Goal: Task Accomplishment & Management: Use online tool/utility

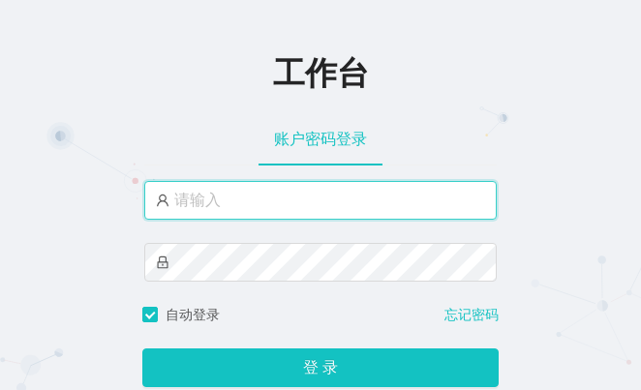
drag, startPoint x: 241, startPoint y: 205, endPoint x: 254, endPoint y: 203, distance: 13.7
click at [241, 205] on input "text" at bounding box center [320, 200] width 352 height 39
paste input "mamu"
type input "mamu"
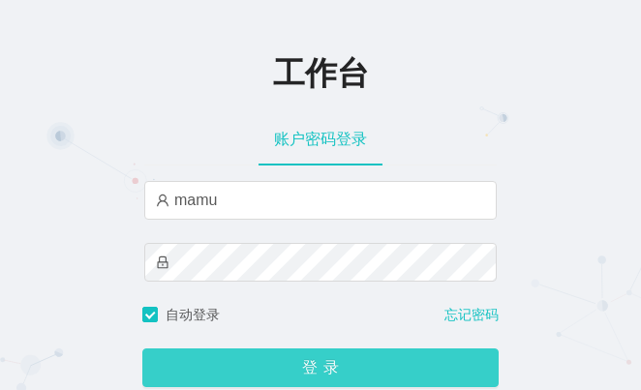
click at [284, 380] on button "登录" at bounding box center [320, 367] width 356 height 39
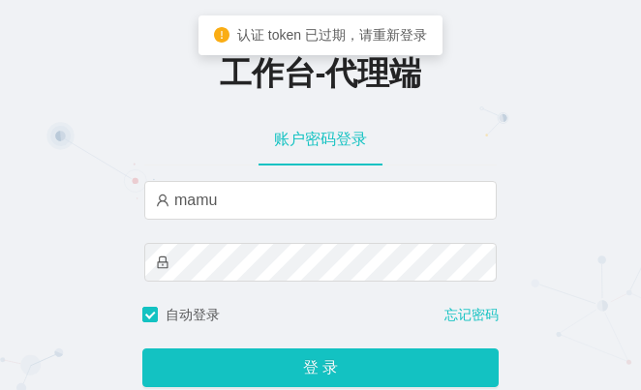
type input "mamu"
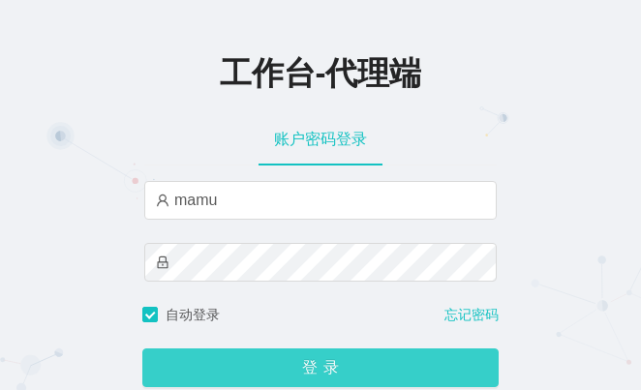
click at [305, 380] on button "登录" at bounding box center [320, 367] width 356 height 39
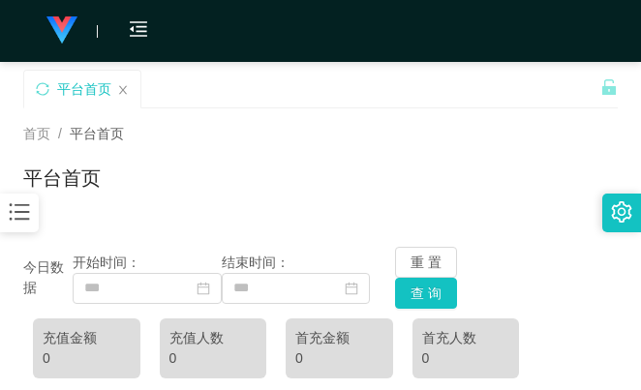
click at [435, 161] on div "首页 / 平台首页 / 平台首页" at bounding box center [320, 166] width 594 height 84
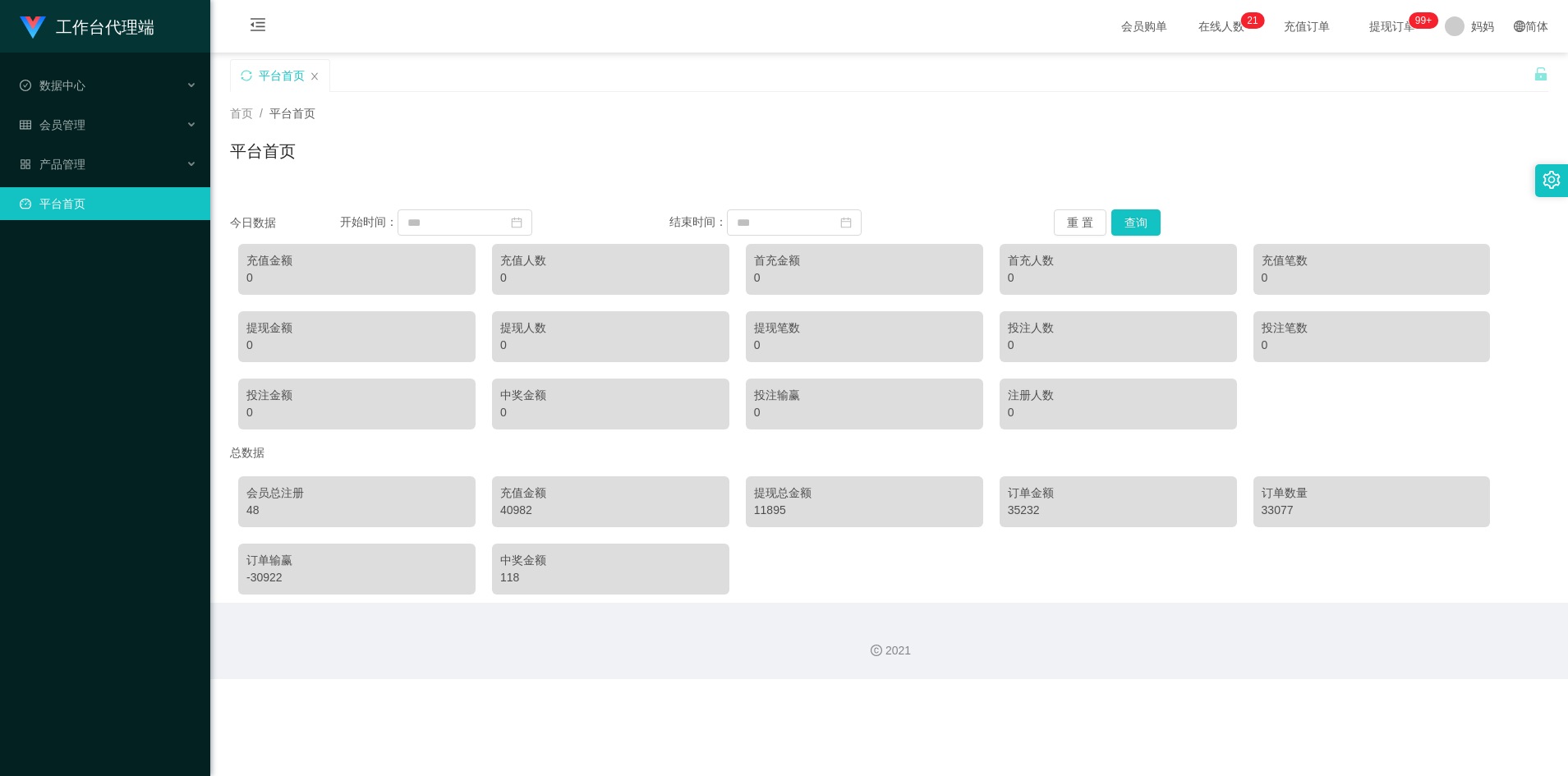
click at [68, 145] on ul "数据中心 会员管理 产品管理 平台首页" at bounding box center [105, 144] width 211 height 184
click at [112, 118] on div "会员管理" at bounding box center [105, 125] width 211 height 33
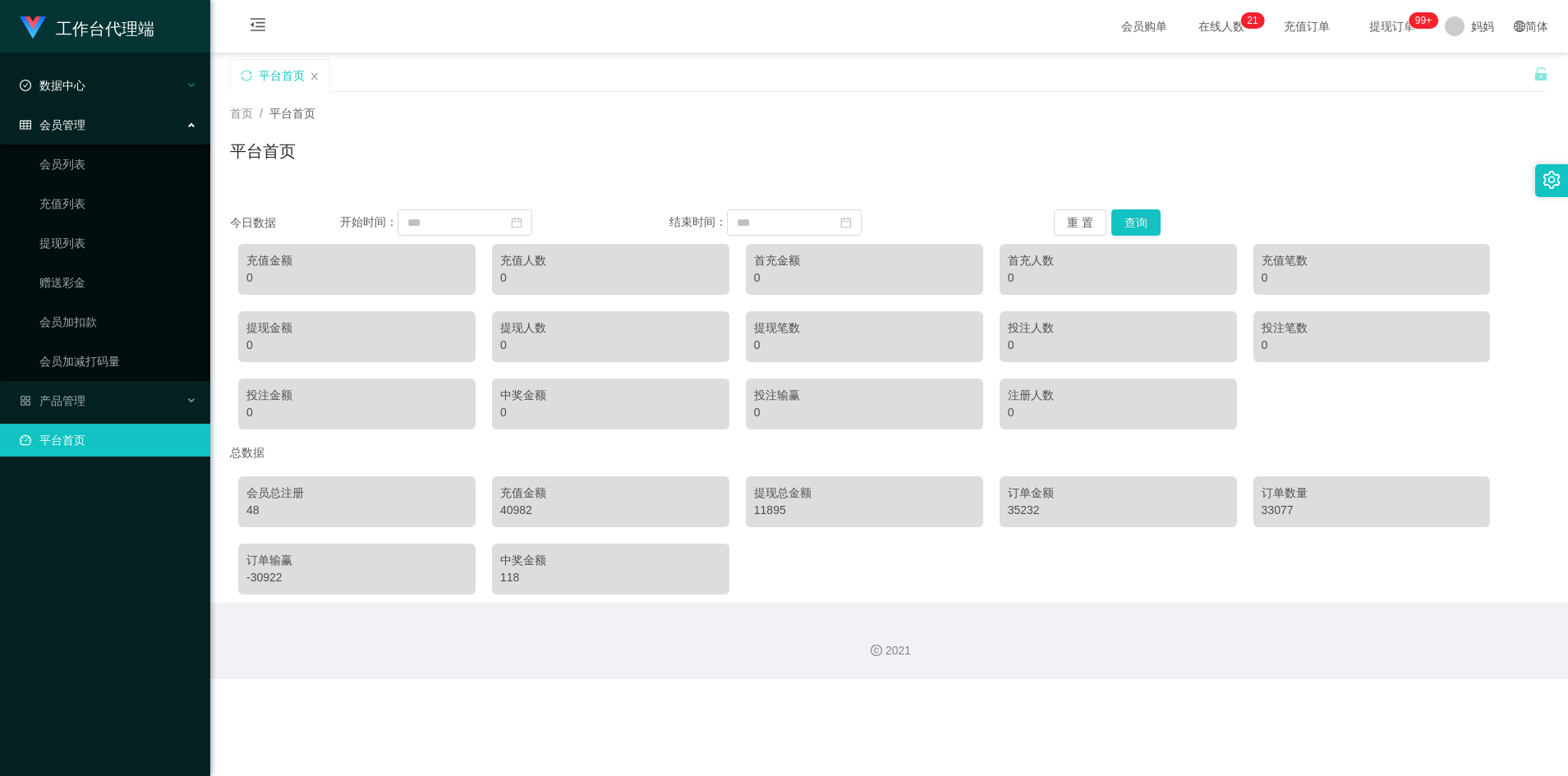
click at [100, 85] on div "数据中心" at bounding box center [105, 85] width 211 height 33
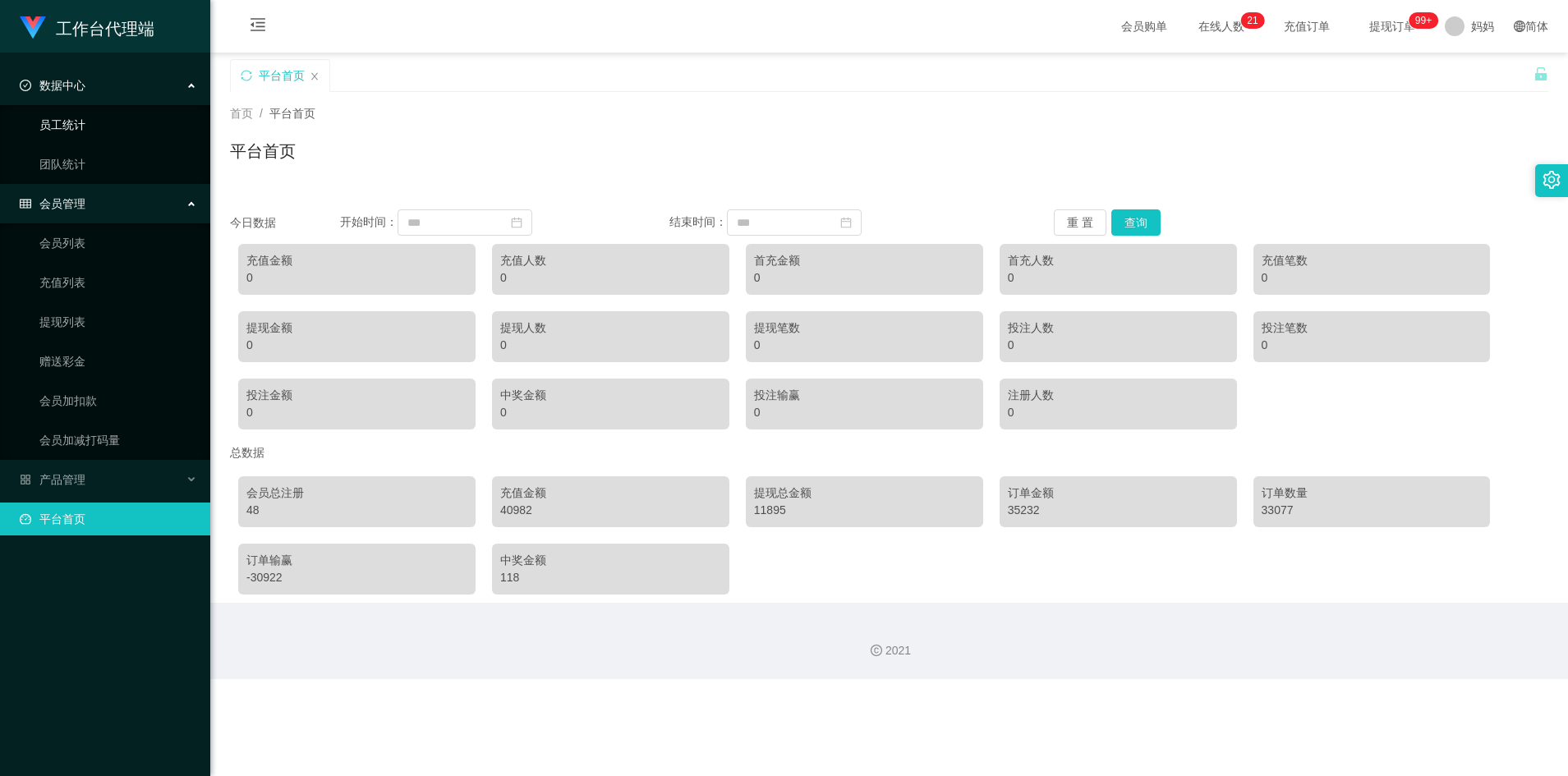
click at [106, 116] on link "员工统计" at bounding box center [118, 125] width 158 height 33
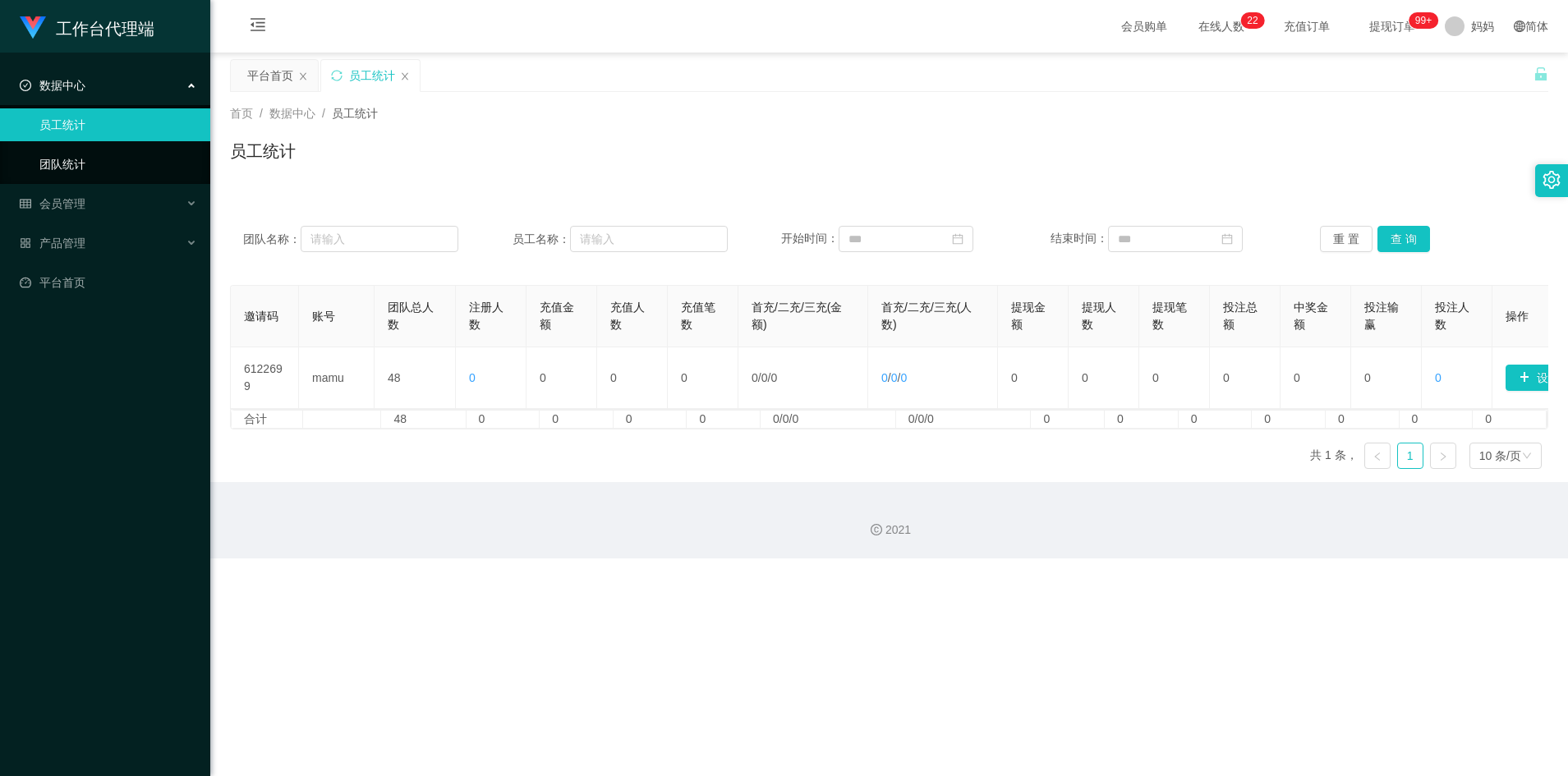
click at [100, 152] on link "团队统计" at bounding box center [118, 164] width 158 height 33
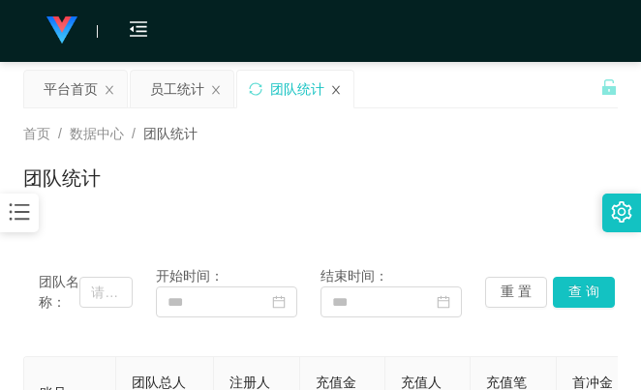
click at [339, 92] on icon "图标: 关闭" at bounding box center [336, 90] width 12 height 12
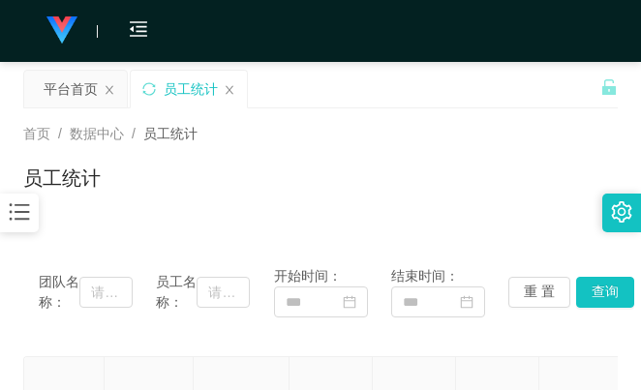
click at [235, 86] on div "员工统计" at bounding box center [189, 89] width 116 height 37
click at [110, 86] on icon "图标: 关闭" at bounding box center [110, 90] width 12 height 12
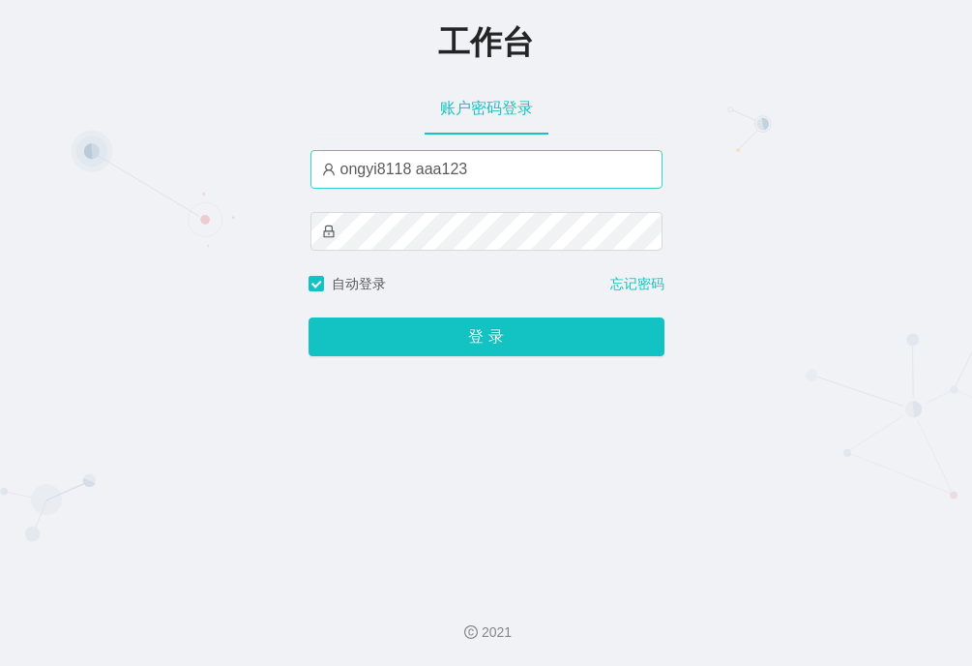
drag, startPoint x: 529, startPoint y: 172, endPoint x: 404, endPoint y: 170, distance: 124.8
click at [404, 170] on input "ongyi8118 aaa123" at bounding box center [487, 169] width 352 height 39
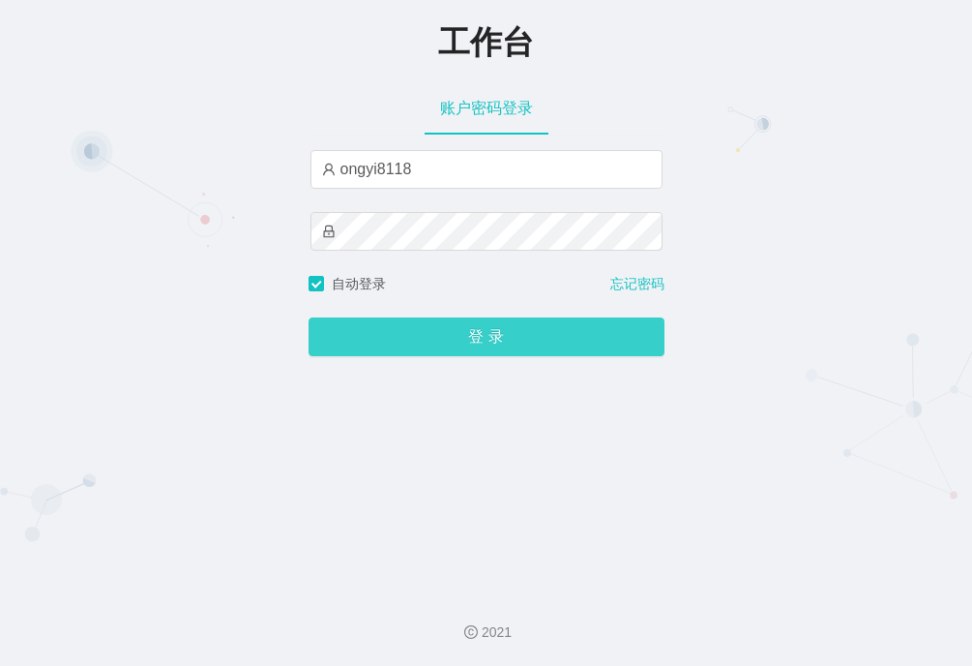
click at [452, 334] on button "登 录" at bounding box center [487, 336] width 356 height 39
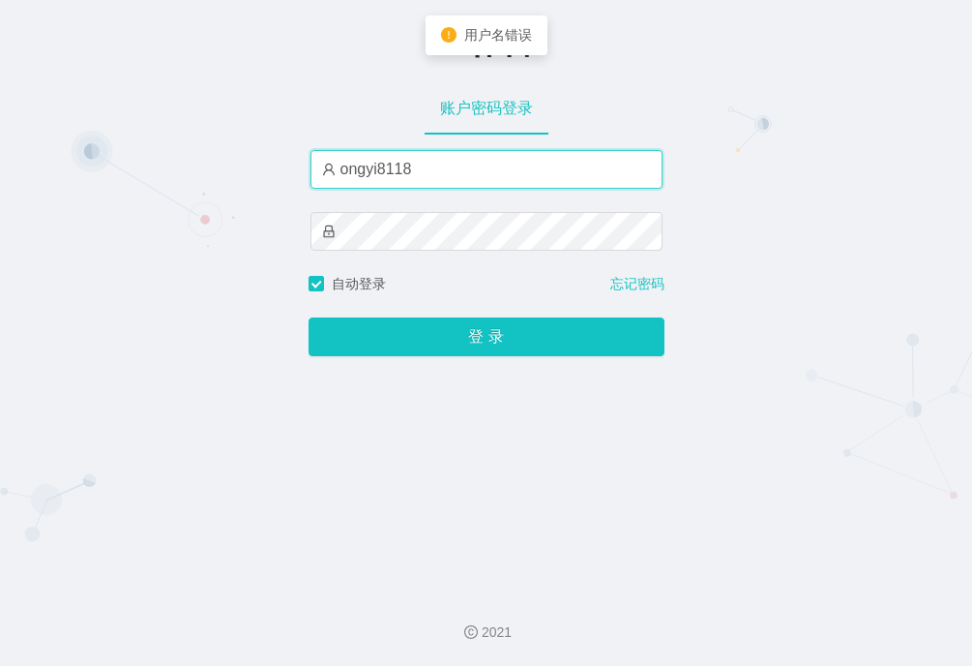
click at [331, 170] on input "ongyi8118" at bounding box center [487, 169] width 352 height 39
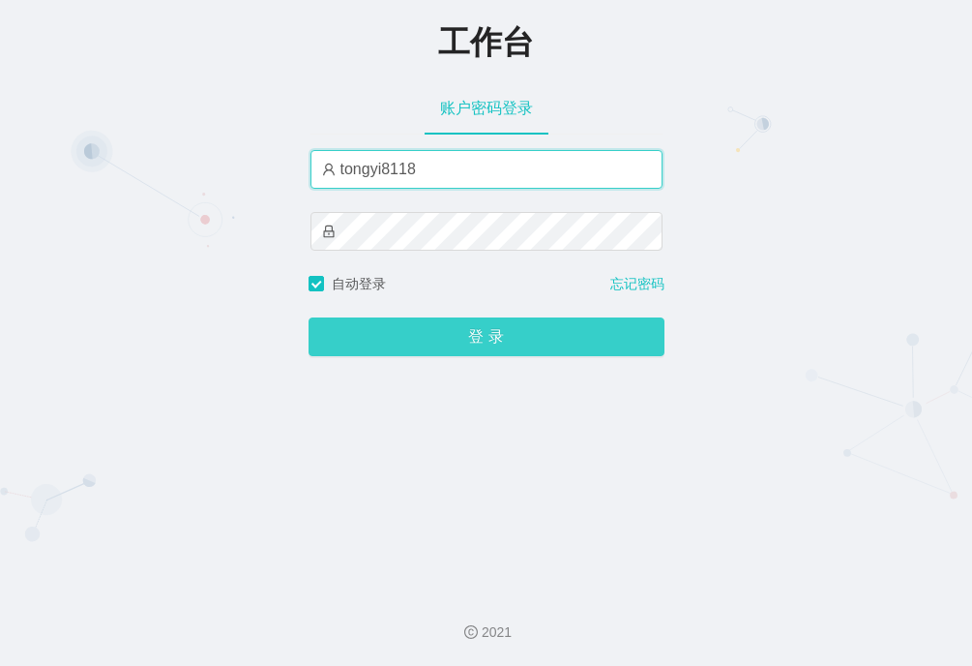
type input "tongyi8118"
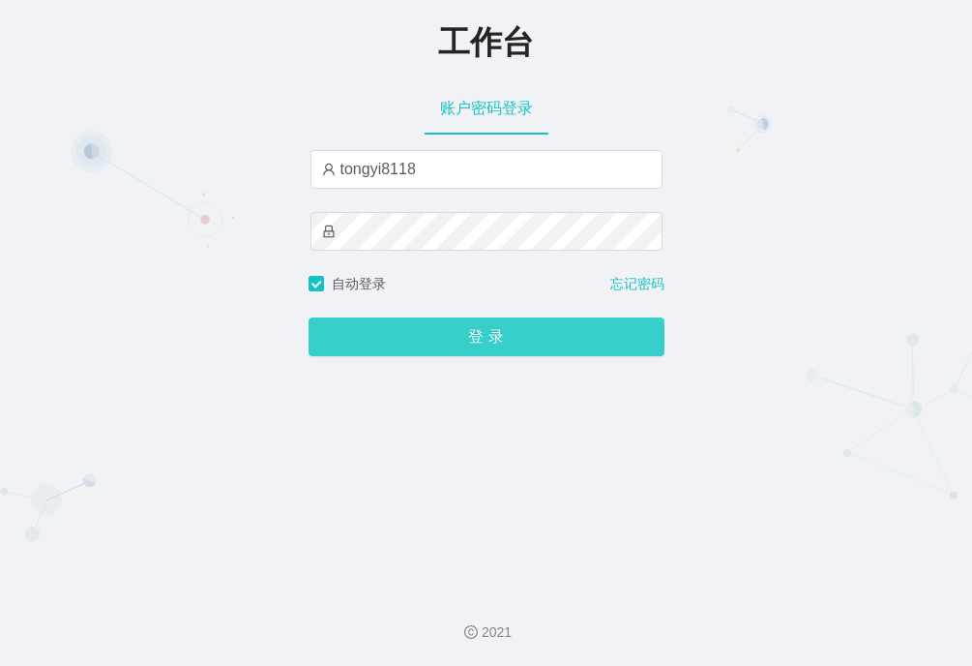
click at [463, 325] on button "登 录" at bounding box center [487, 336] width 356 height 39
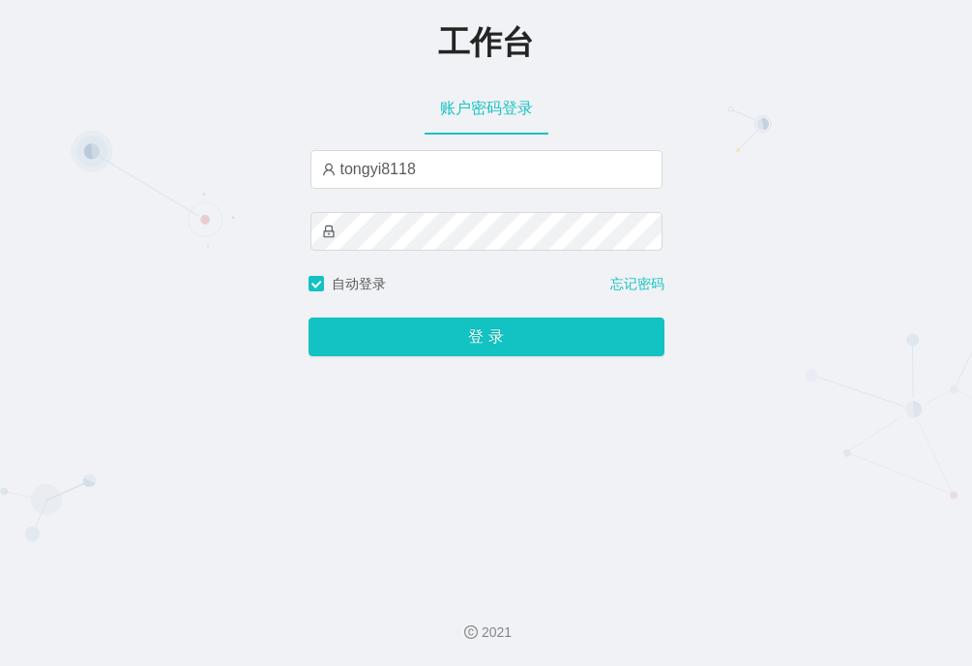
drag, startPoint x: 642, startPoint y: 59, endPoint x: 646, endPoint y: 25, distance: 34.2
click at [642, 59] on div "工作台" at bounding box center [486, 40] width 972 height 43
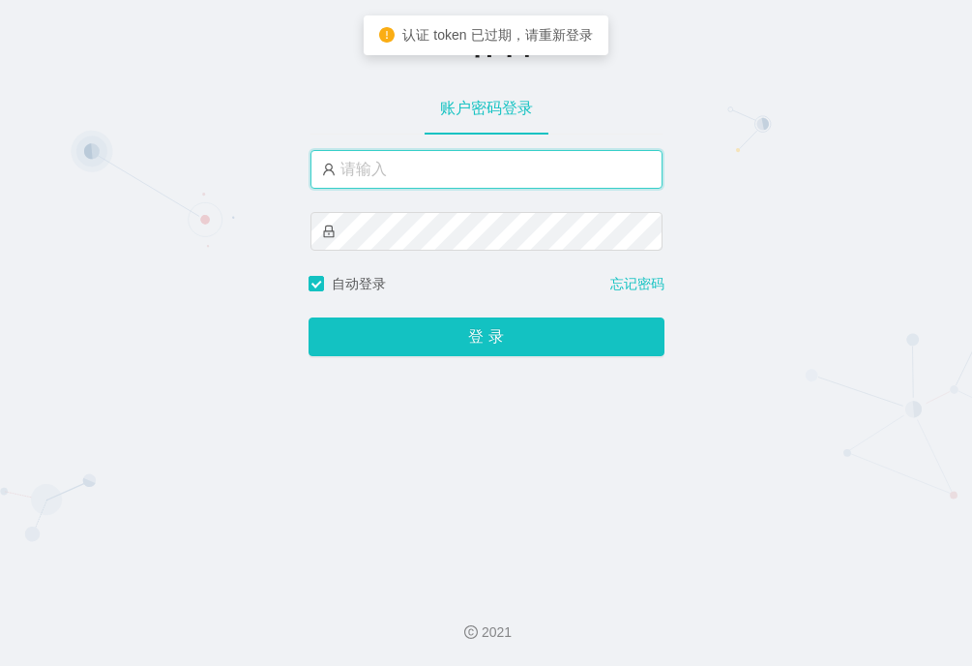
click at [485, 174] on input "text" at bounding box center [487, 169] width 352 height 39
paste input "admin"
type input "admin"
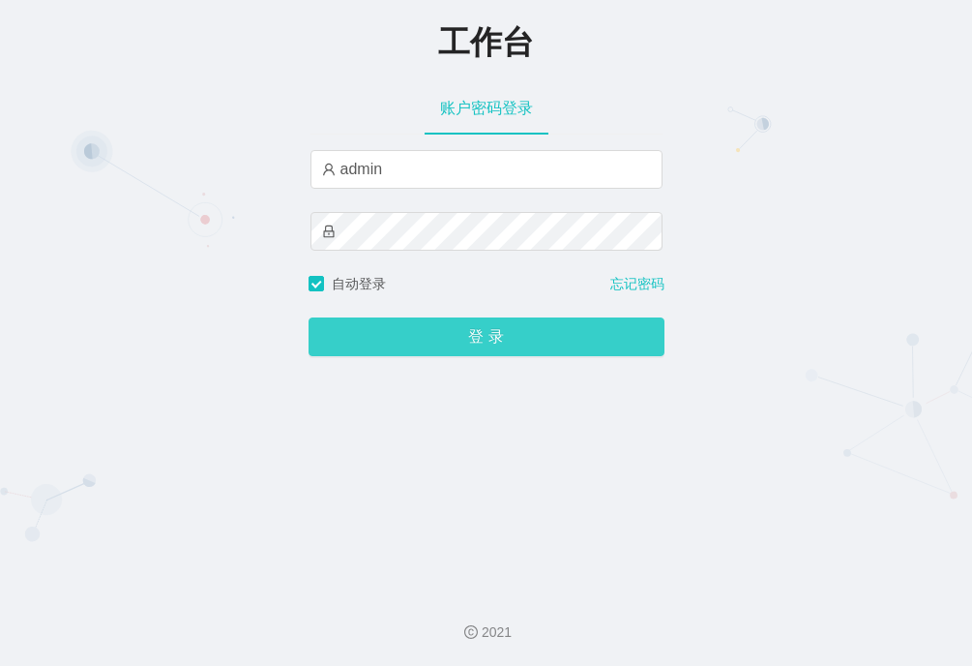
click at [475, 332] on button "登 录" at bounding box center [487, 336] width 356 height 39
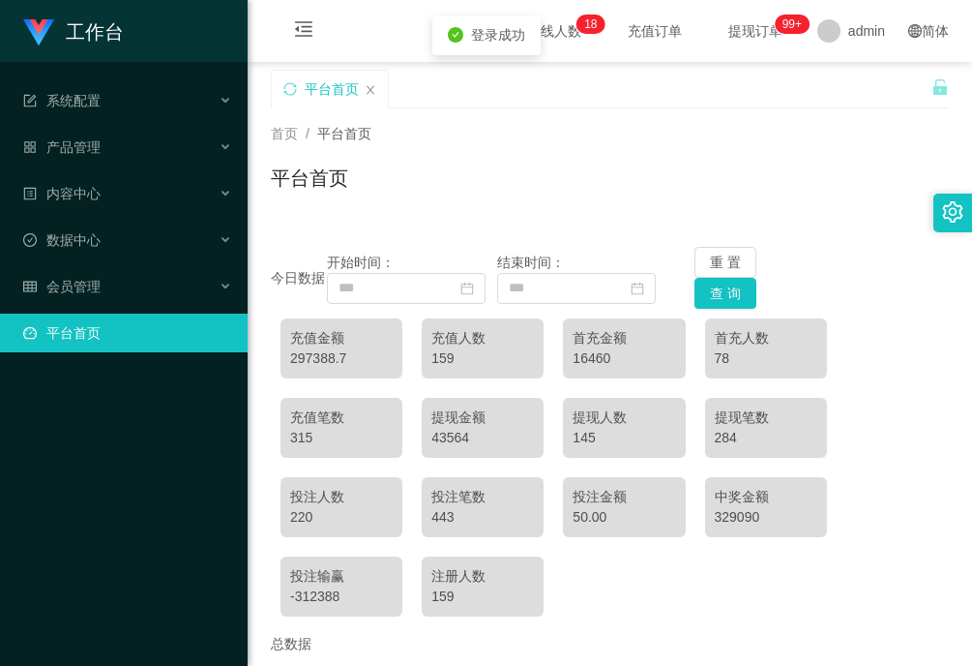
click at [631, 163] on div "首页 / 平台首页 / 平台首页" at bounding box center [610, 166] width 678 height 84
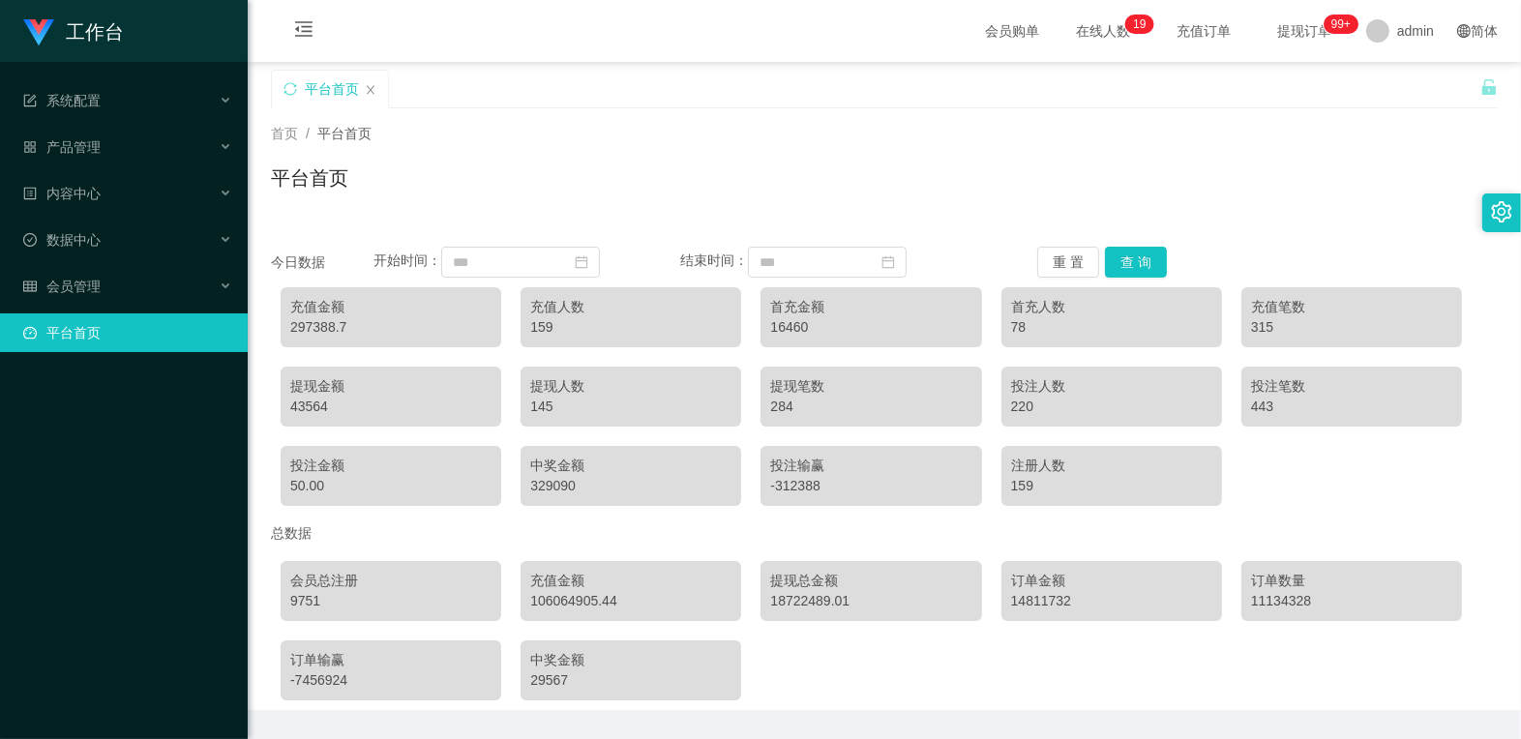
click at [758, 159] on div "首页 / 平台首页 / 平台首页" at bounding box center [884, 166] width 1227 height 84
click at [100, 232] on span "数据中心" at bounding box center [61, 239] width 77 height 15
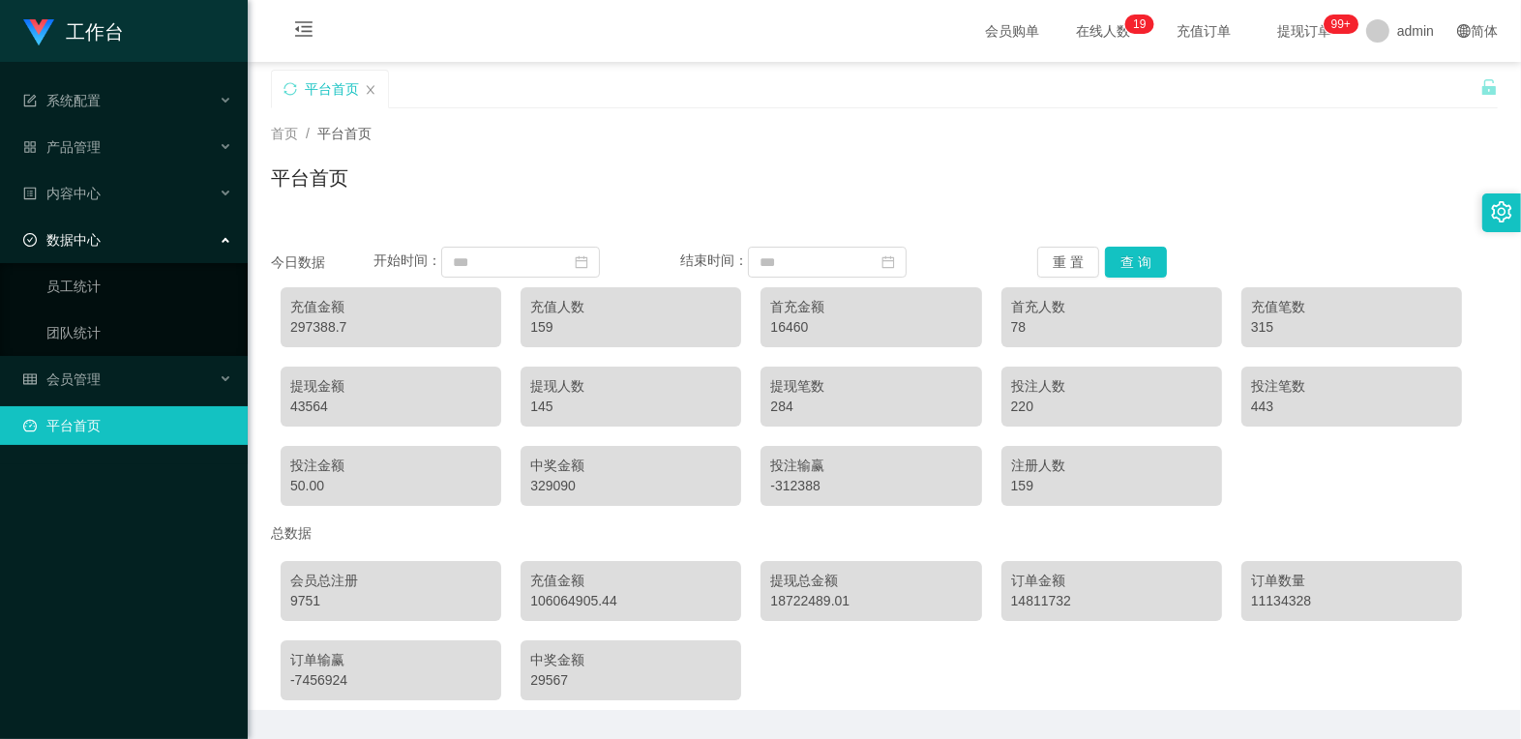
click at [101, 237] on div "数据中心" at bounding box center [124, 240] width 248 height 39
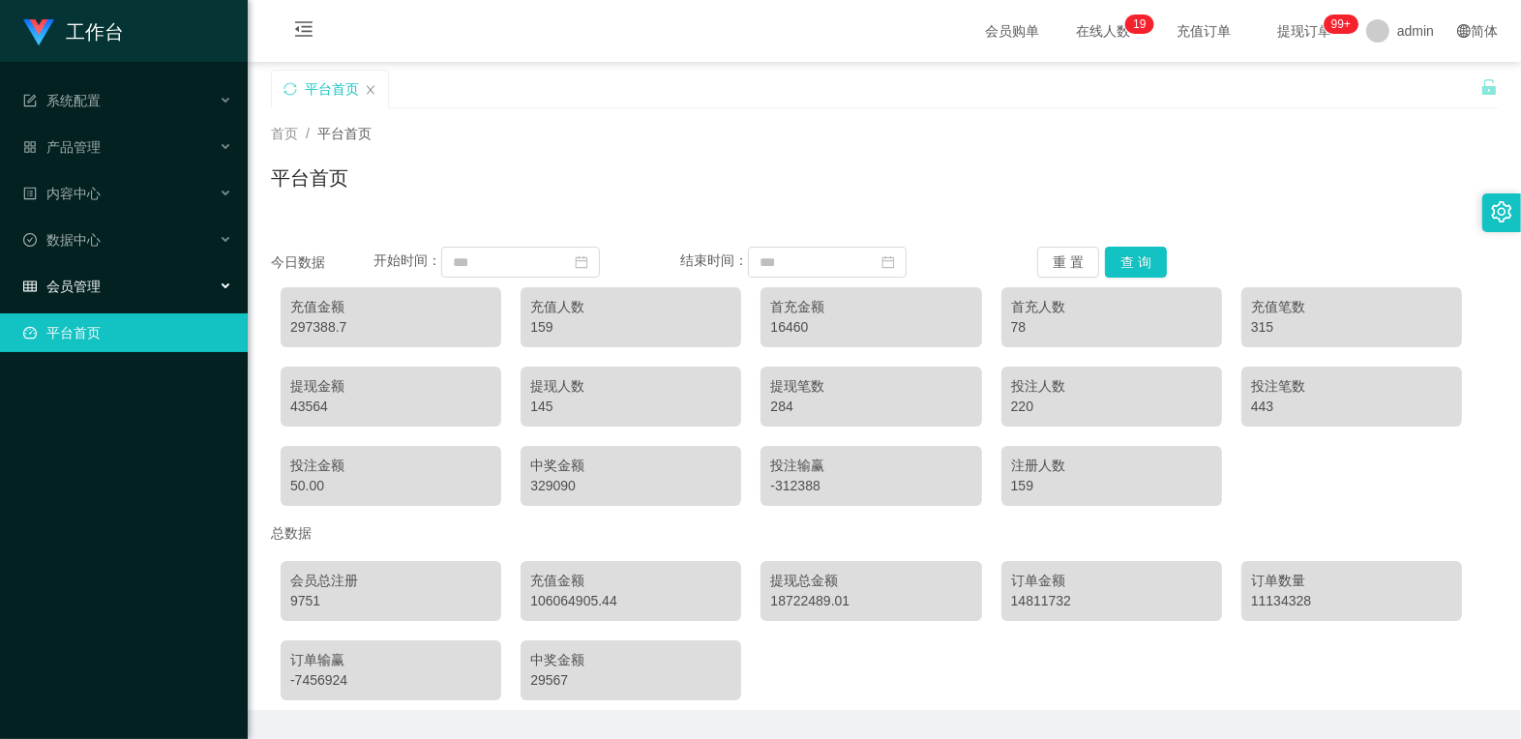
drag, startPoint x: 107, startPoint y: 284, endPoint x: 133, endPoint y: 275, distance: 26.6
click at [106, 284] on div "会员管理" at bounding box center [124, 286] width 248 height 39
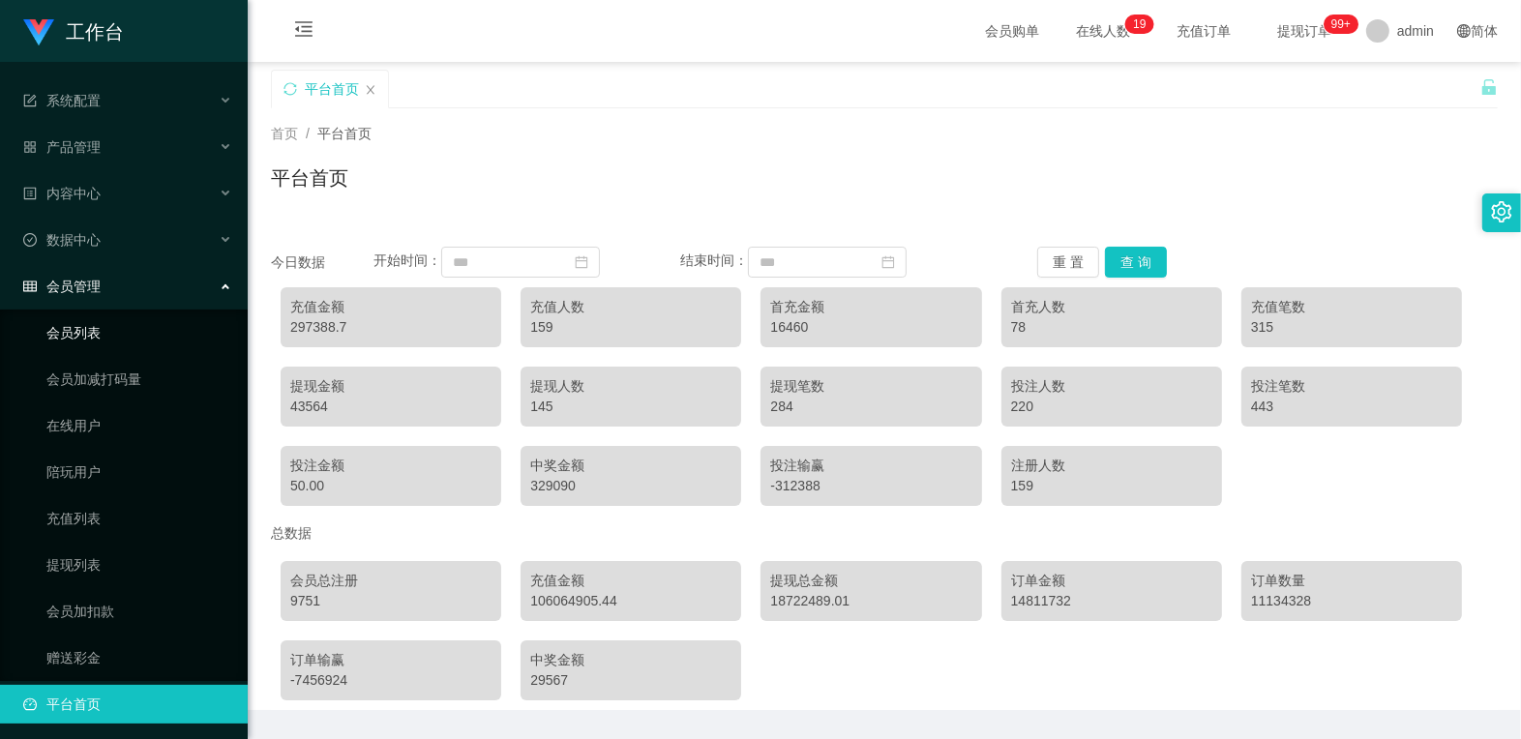
click at [128, 342] on link "会员列表" at bounding box center [139, 332] width 186 height 39
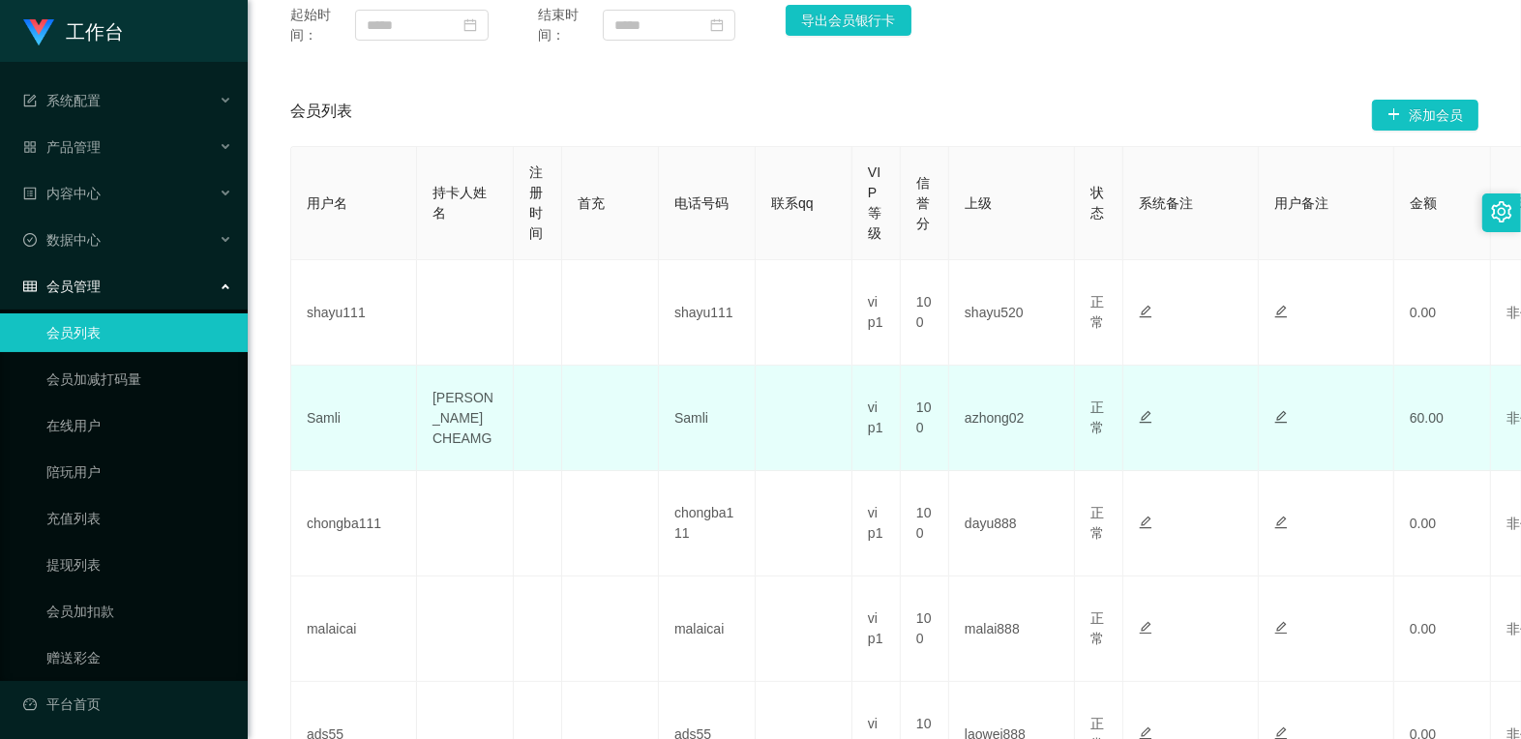
scroll to position [322, 0]
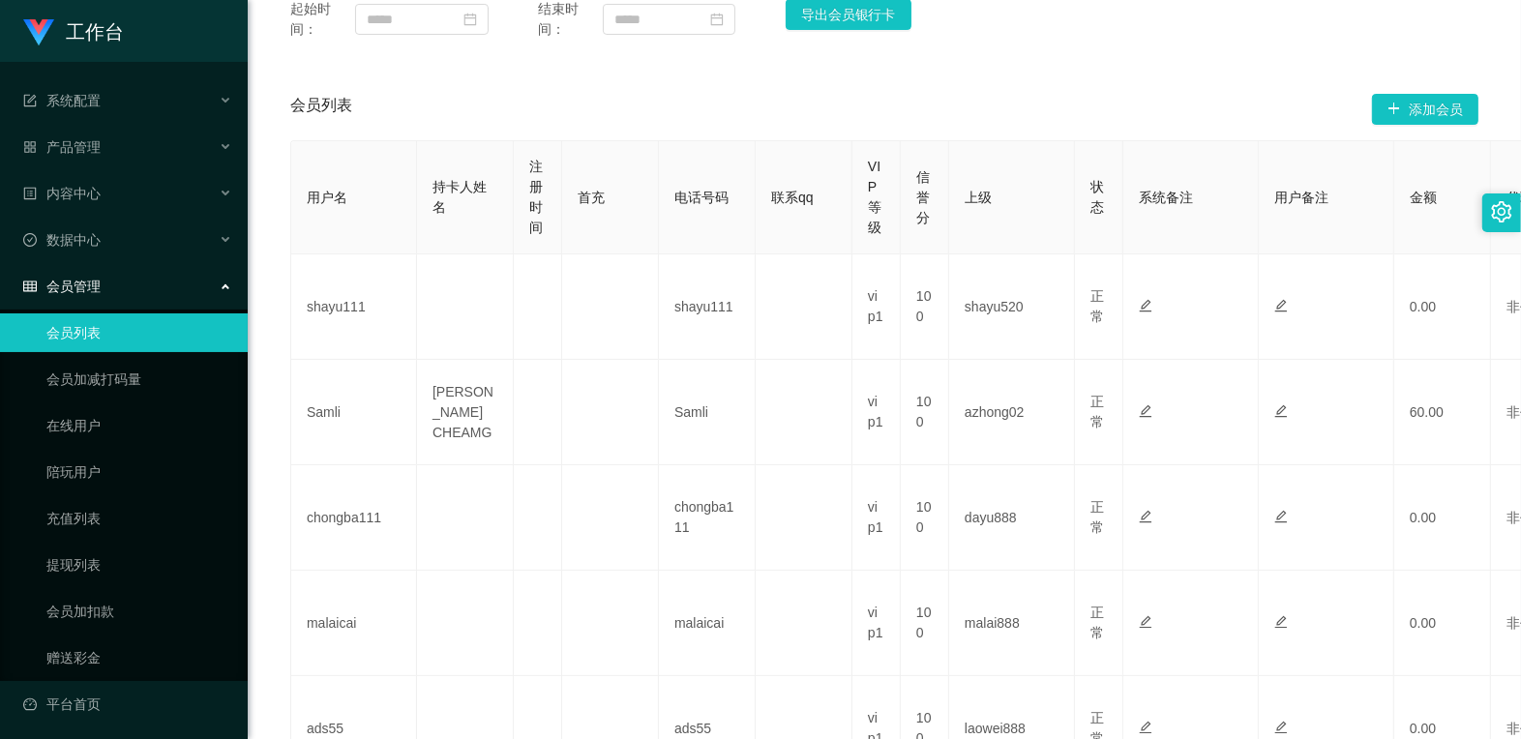
click at [971, 75] on div "用户名： 状态： 重 置 查 询 起始时间： 结束时间： 导出会员银行卡 会员列表 添加会员 用户名 持卡人姓名 注册时间 首充 电话号码 联系qq VIP等…" at bounding box center [884, 648] width 1227 height 1447
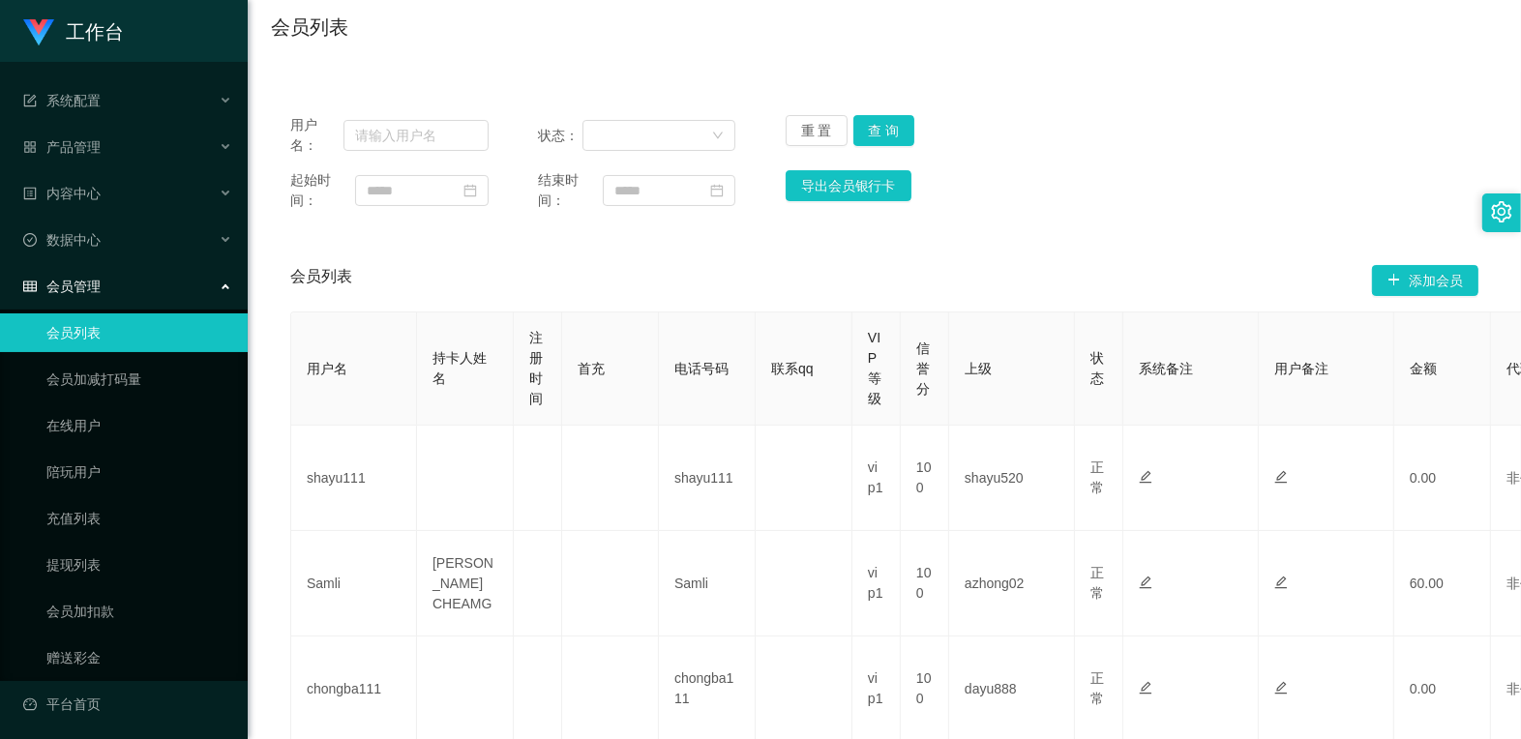
scroll to position [107, 0]
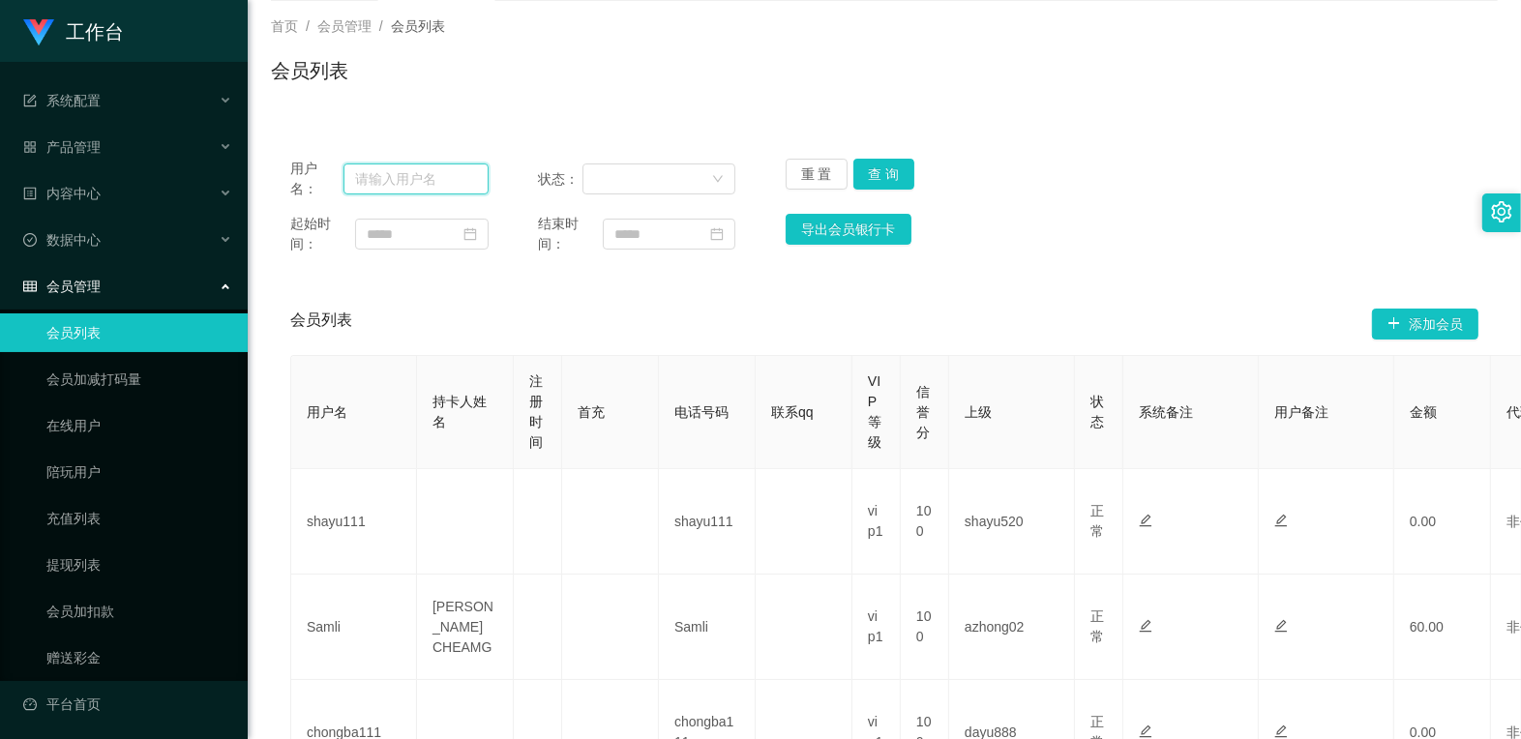
click at [404, 180] on input "text" at bounding box center [415, 179] width 144 height 31
paste input "mamu"
type input "mamu"
click at [864, 175] on button "查 询" at bounding box center [884, 174] width 62 height 31
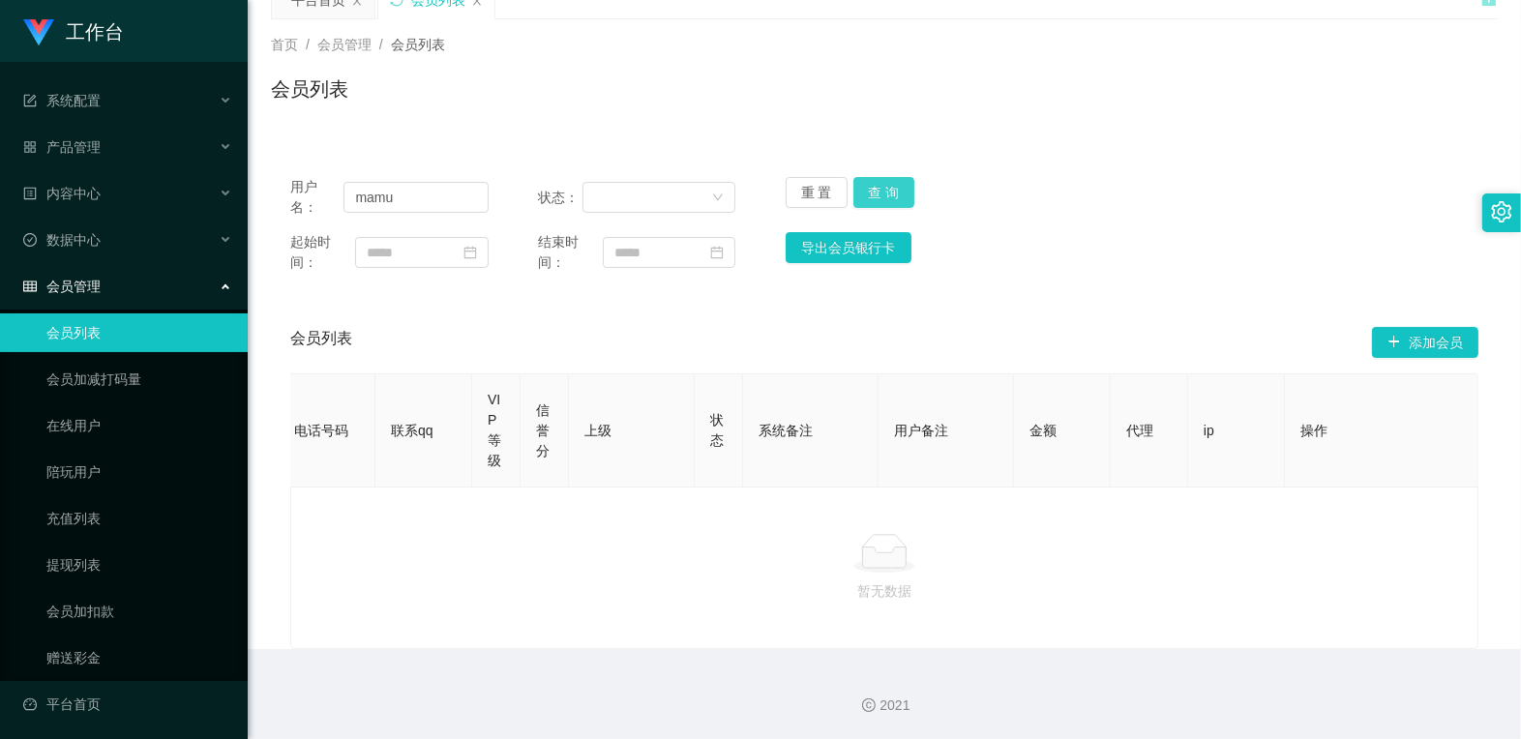
scroll to position [0, 0]
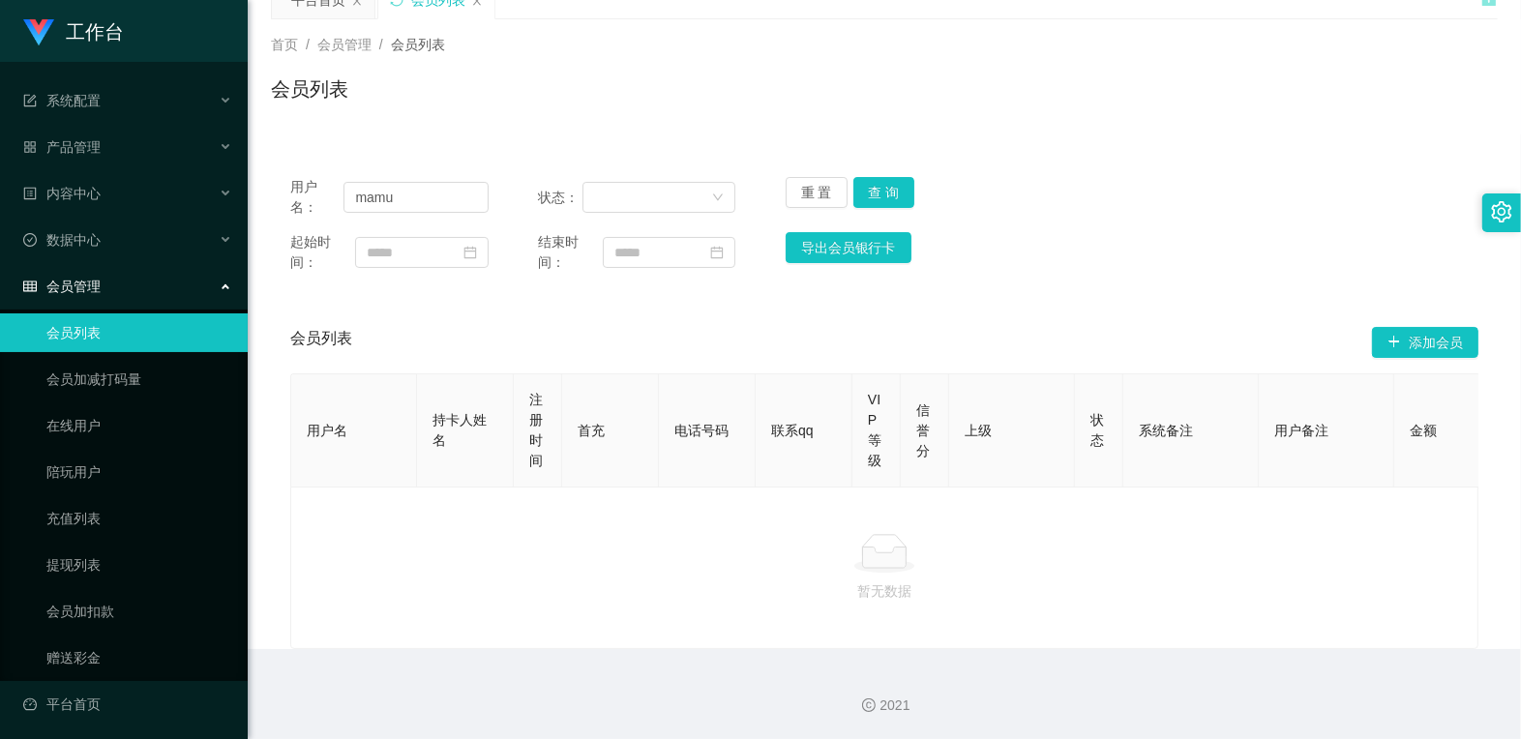
click at [116, 335] on link "会员列表" at bounding box center [139, 332] width 186 height 39
click at [111, 279] on div "会员管理" at bounding box center [124, 286] width 248 height 39
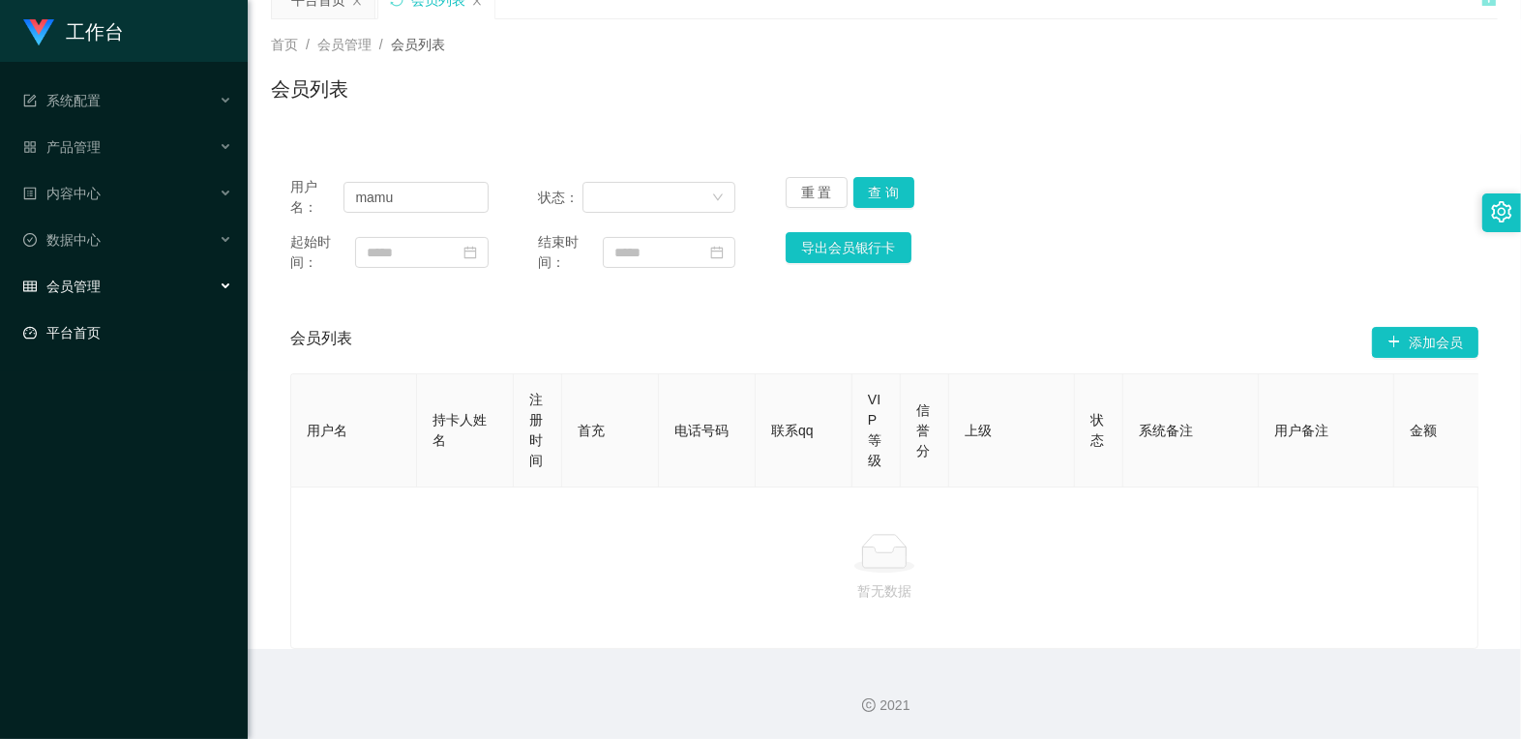
click at [111, 324] on link "平台首页" at bounding box center [127, 332] width 209 height 39
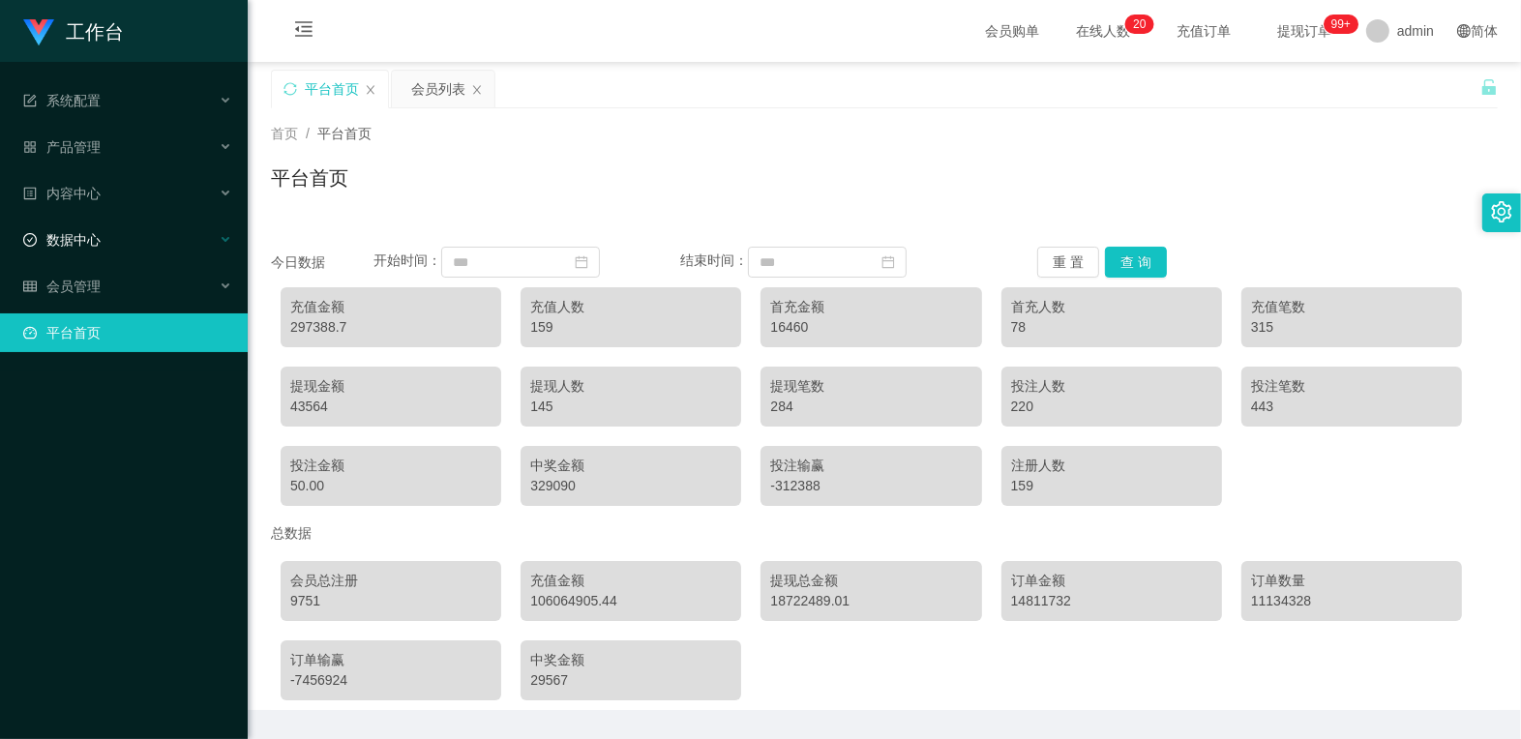
click at [135, 247] on div "数据中心" at bounding box center [124, 240] width 248 height 39
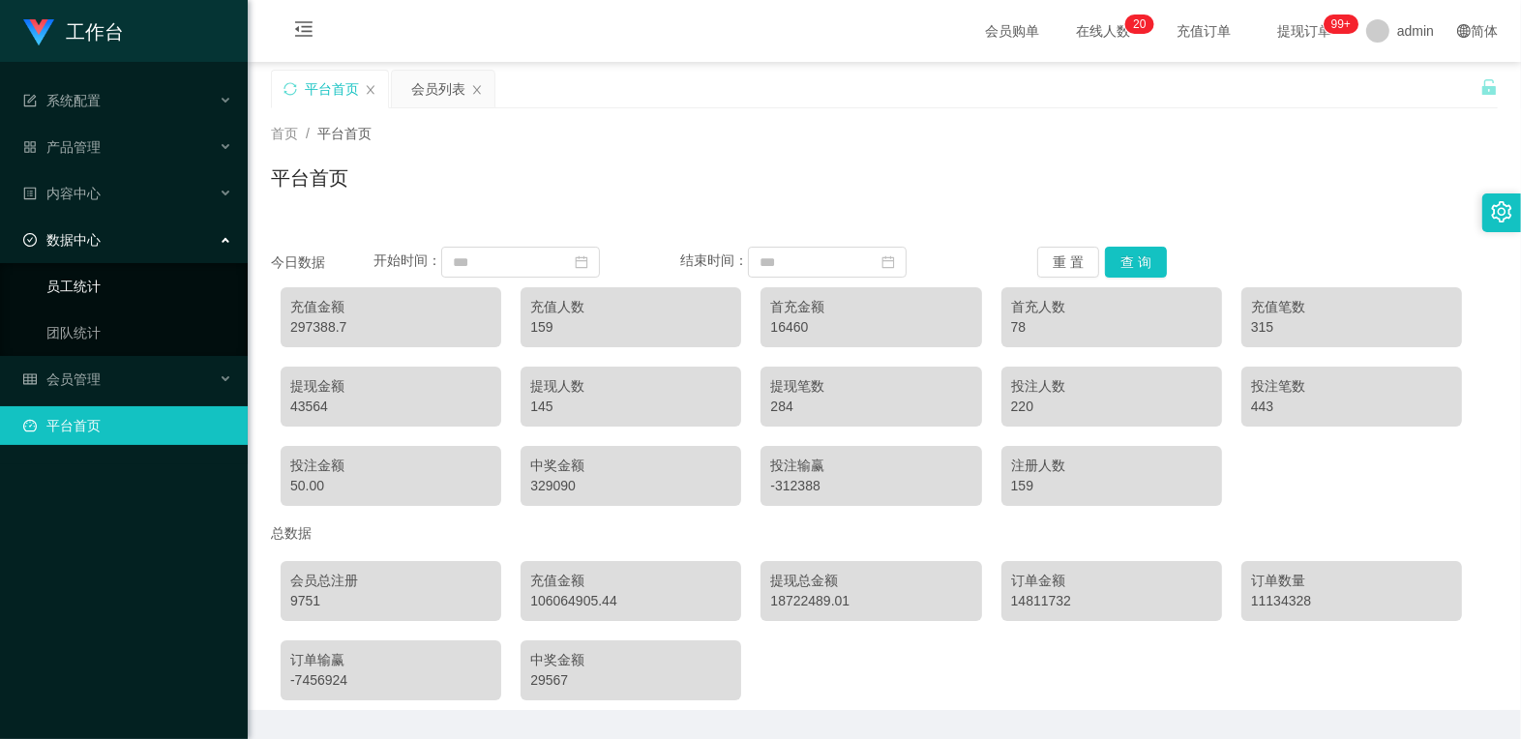
click at [124, 293] on link "员工统计" at bounding box center [139, 286] width 186 height 39
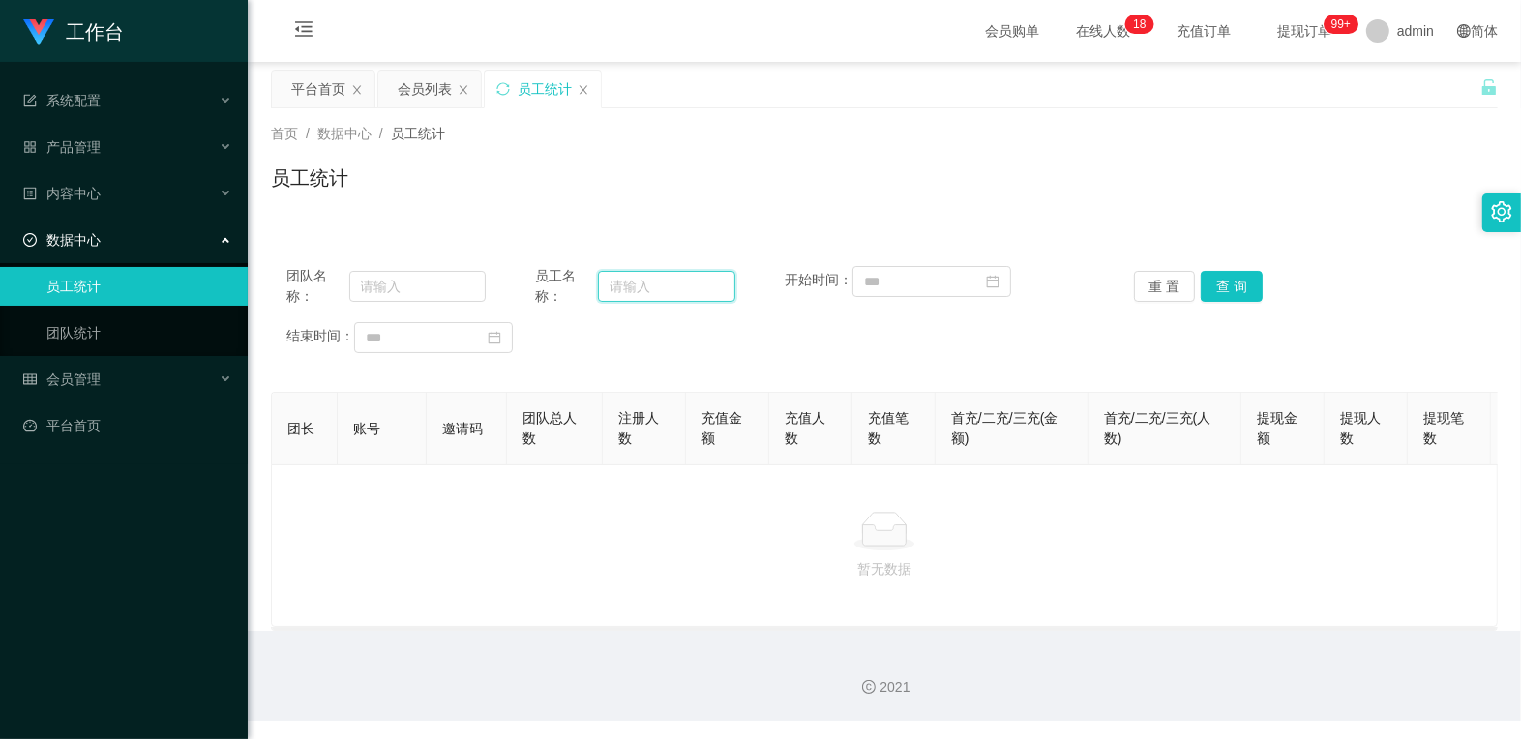
click at [680, 278] on input "text" at bounding box center [666, 286] width 136 height 31
paste input "mamu"
type input "mamu"
click at [971, 282] on button "查 询" at bounding box center [1232, 286] width 62 height 31
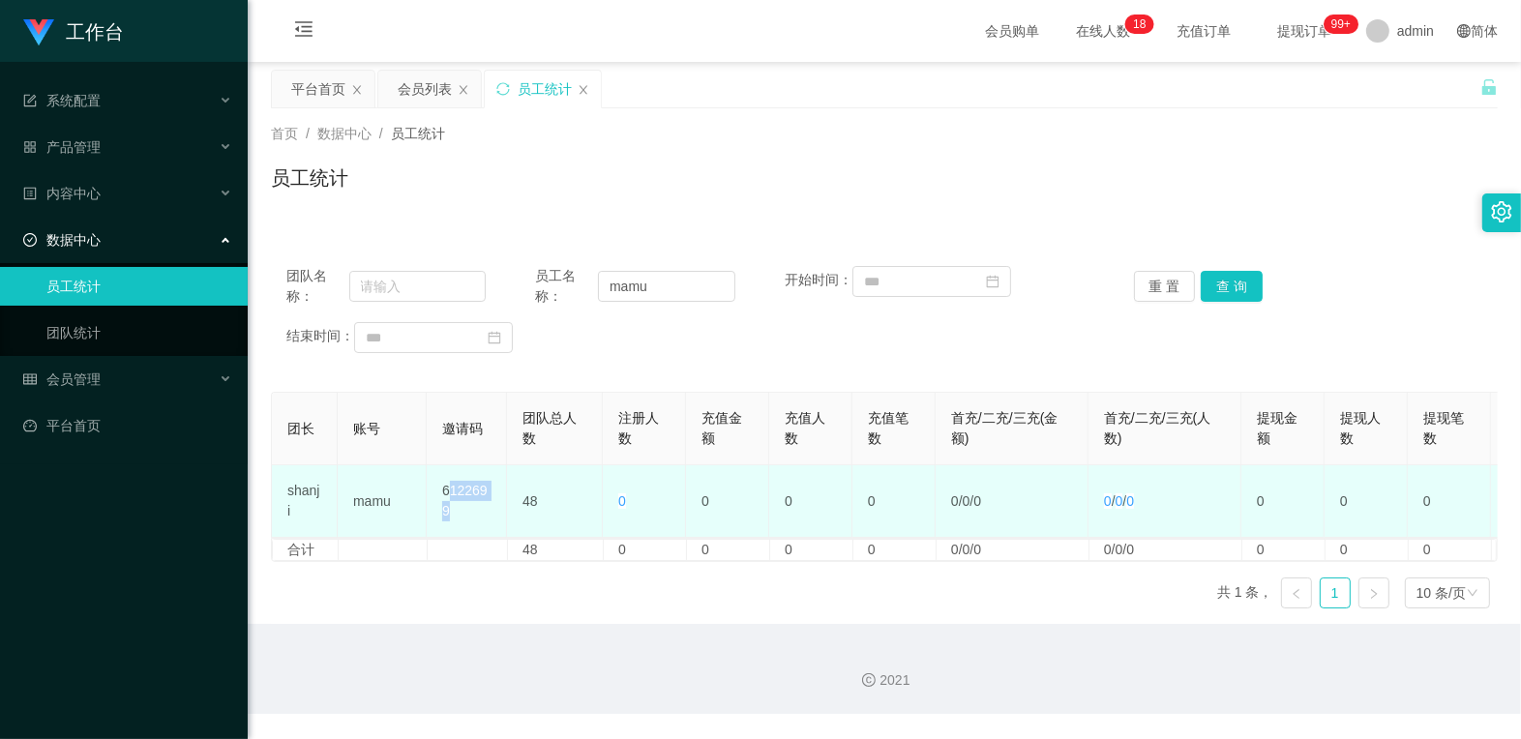
drag, startPoint x: 456, startPoint y: 518, endPoint x: 446, endPoint y: 488, distance: 31.5
click at [446, 488] on td "6122699" at bounding box center [467, 501] width 80 height 73
click at [463, 514] on td "6122699" at bounding box center [467, 501] width 80 height 73
click at [478, 526] on td "6122699" at bounding box center [467, 501] width 80 height 73
drag, startPoint x: 467, startPoint y: 523, endPoint x: 433, endPoint y: 488, distance: 50.0
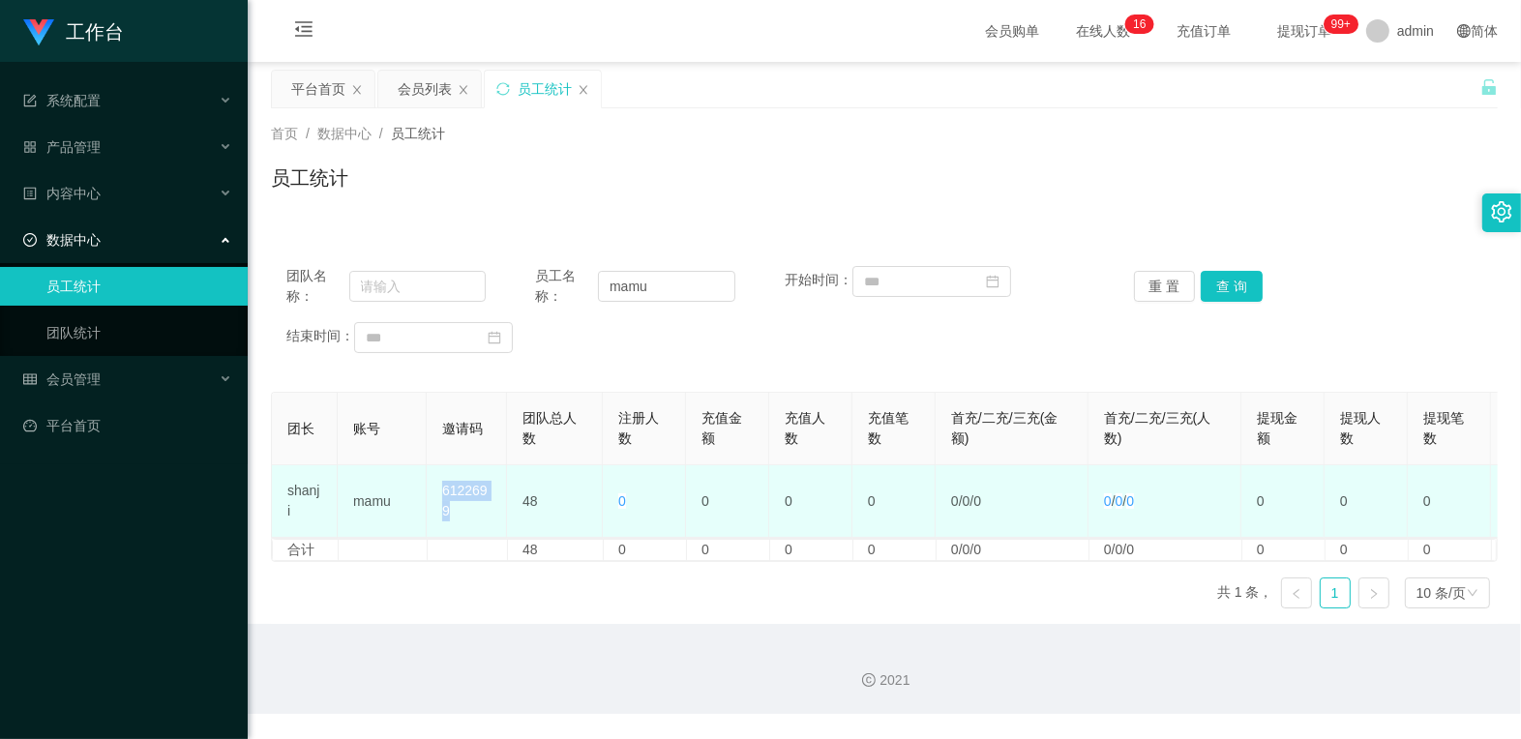
click at [433, 488] on td "6122699" at bounding box center [467, 501] width 80 height 73
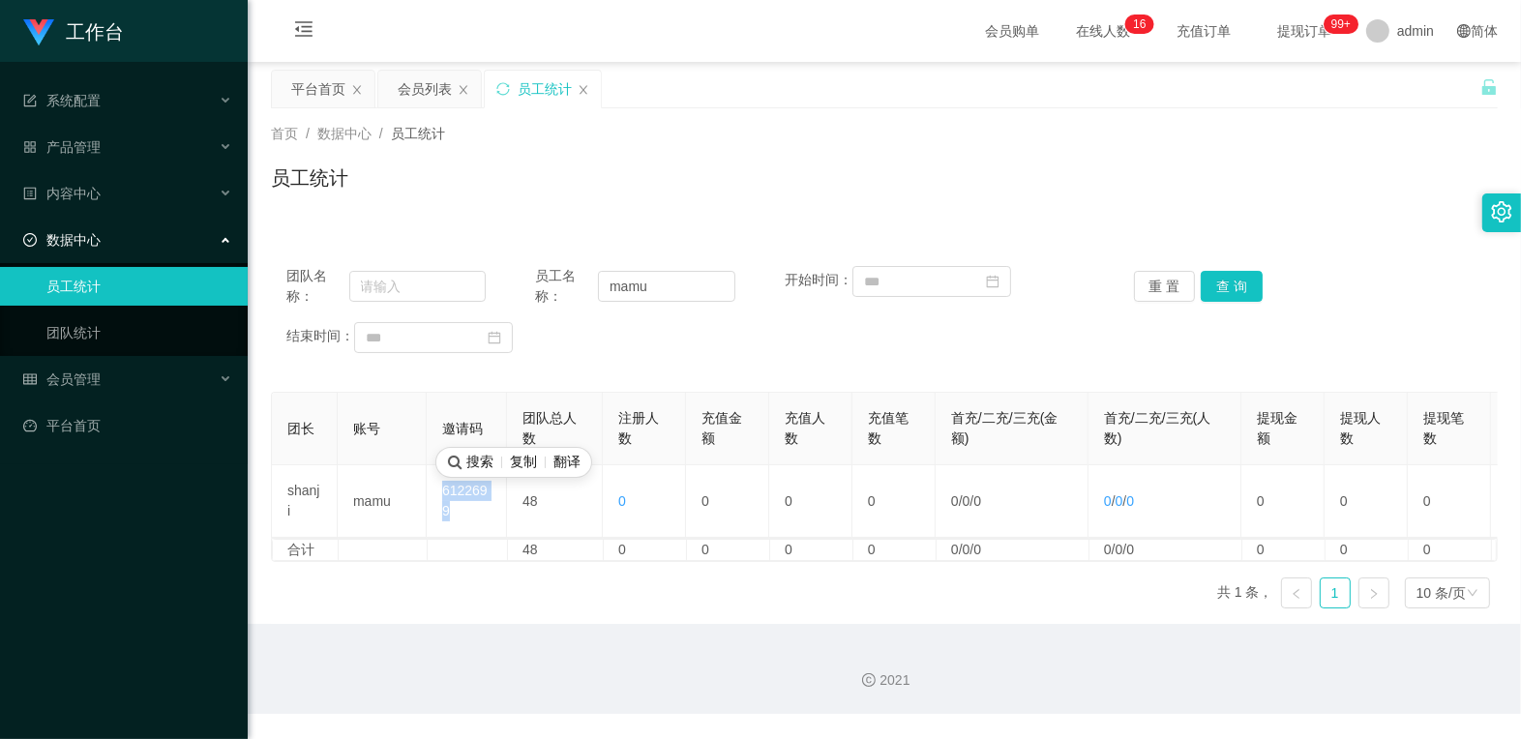
copy td "6122699"
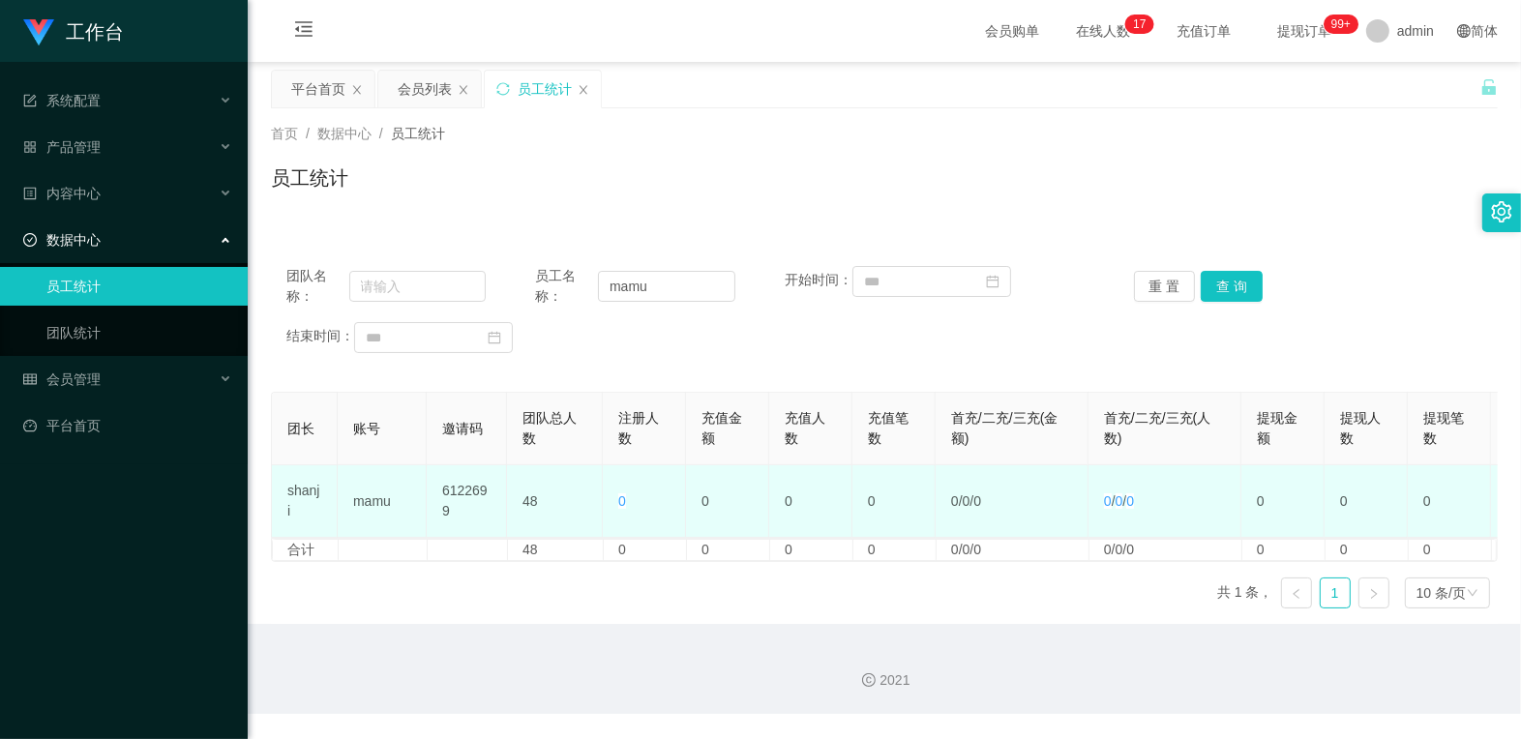
click at [544, 507] on td "48" at bounding box center [555, 501] width 96 height 73
drag, startPoint x: 458, startPoint y: 505, endPoint x: 431, endPoint y: 471, distance: 43.4
click at [431, 471] on td "6122699" at bounding box center [467, 501] width 80 height 73
copy td "6122699"
click at [491, 513] on td "6122699" at bounding box center [467, 501] width 80 height 73
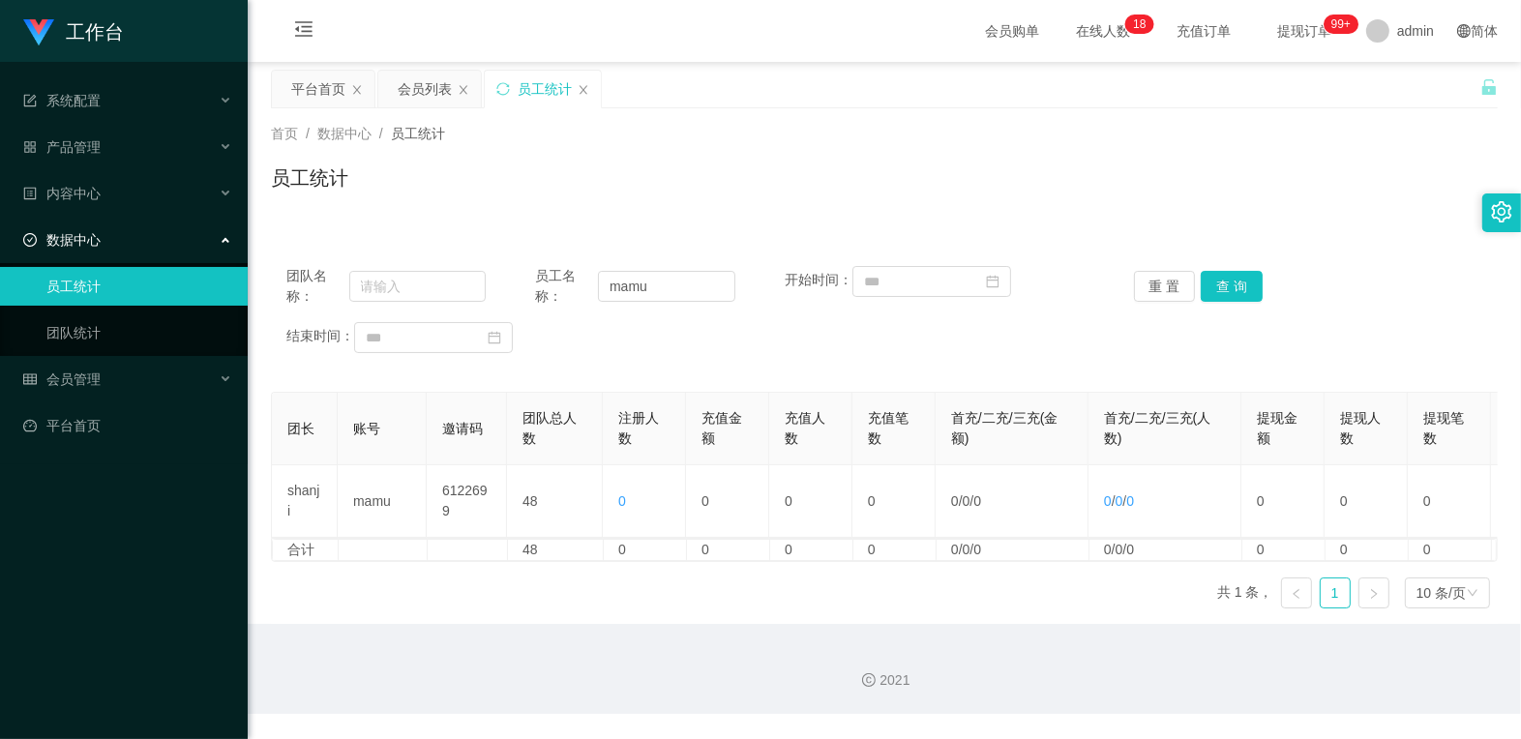
click at [781, 365] on div "团队名称： 员工名称： mamu 开始时间： 重 置 查 询 结束时间：" at bounding box center [884, 310] width 1227 height 126
click at [426, 278] on input "text" at bounding box center [417, 286] width 136 height 31
paste input "mamu"
type input "mamu"
drag, startPoint x: 692, startPoint y: 277, endPoint x: 893, endPoint y: 278, distance: 201.3
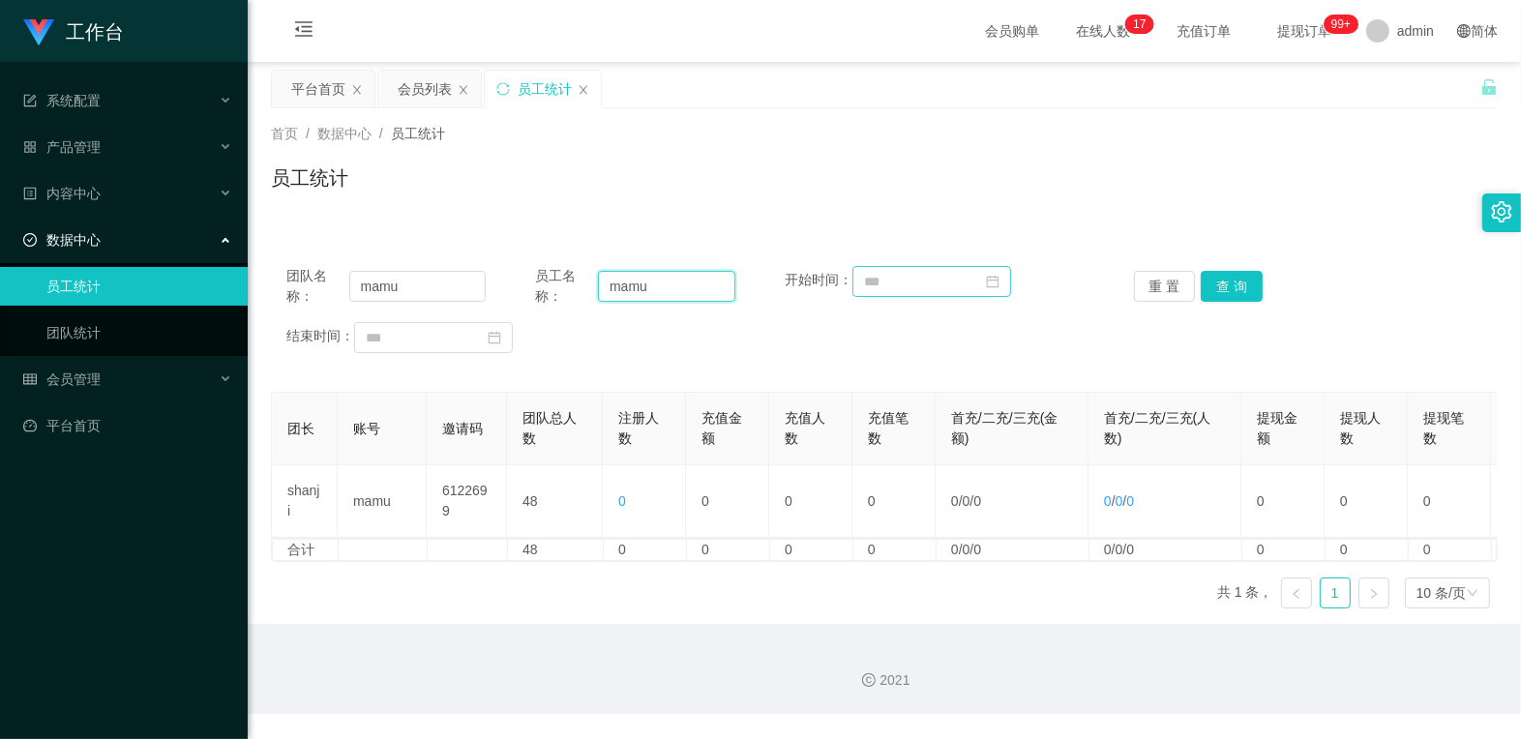
click at [577, 286] on div "员工名称： [PERSON_NAME]" at bounding box center [635, 286] width 199 height 41
click at [971, 272] on button "查 询" at bounding box center [1232, 286] width 62 height 31
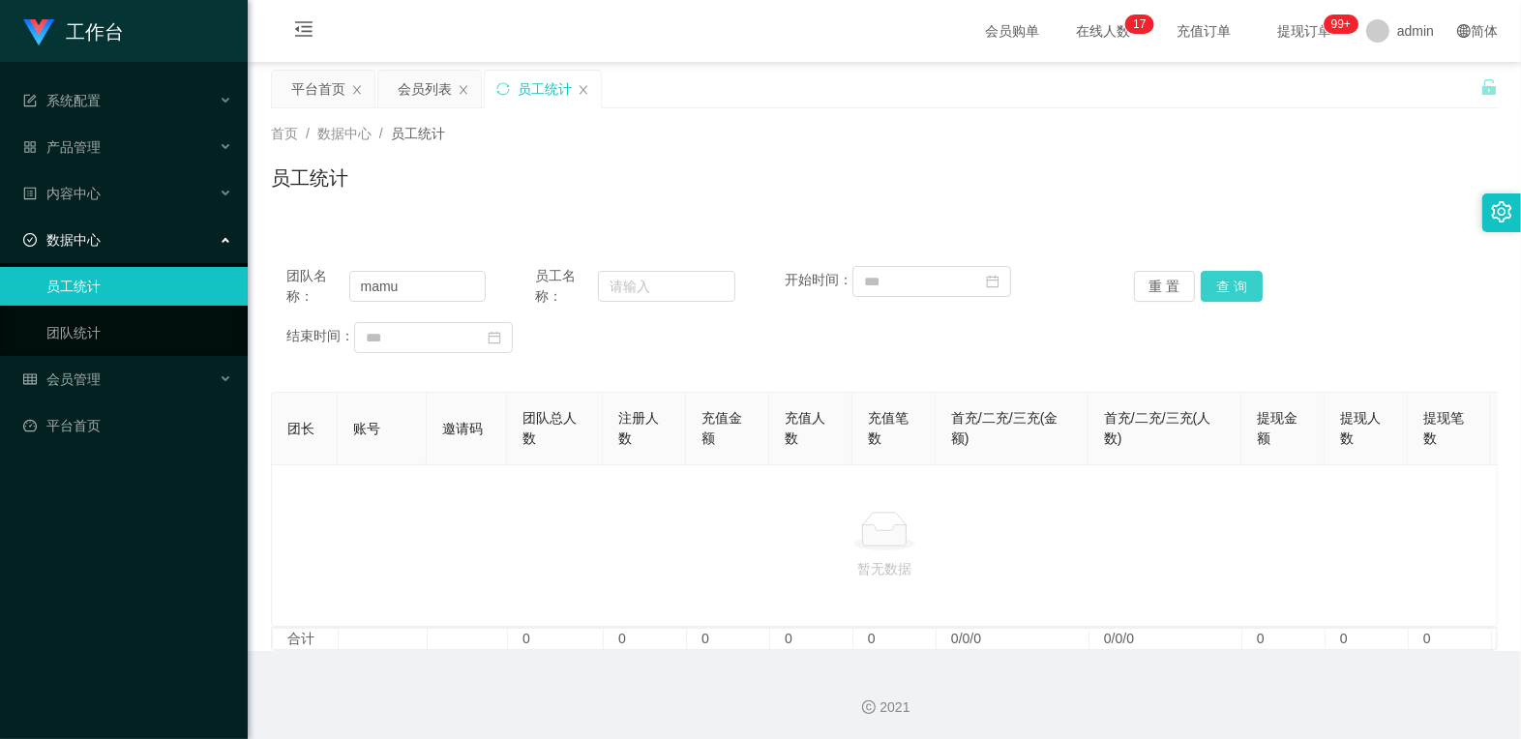
click at [971, 278] on button "查 询" at bounding box center [1232, 286] width 62 height 31
click at [971, 286] on button "查 询" at bounding box center [1232, 286] width 62 height 31
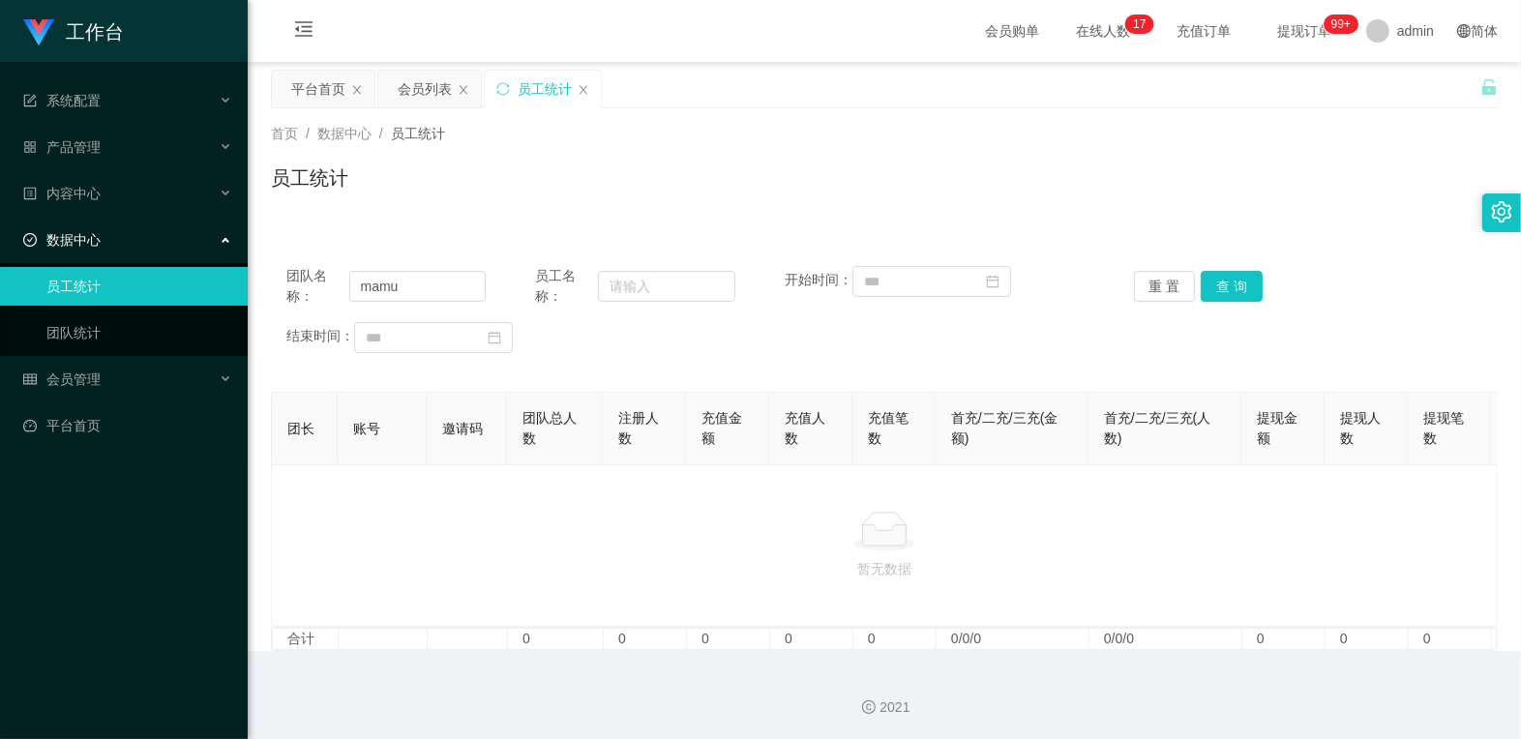
click at [971, 186] on div "员工统计" at bounding box center [884, 186] width 1227 height 45
drag, startPoint x: 644, startPoint y: 284, endPoint x: 611, endPoint y: 284, distance: 33.9
click at [644, 284] on input "text" at bounding box center [666, 286] width 136 height 31
paste input "xiaoming"
type input "xiaoming"
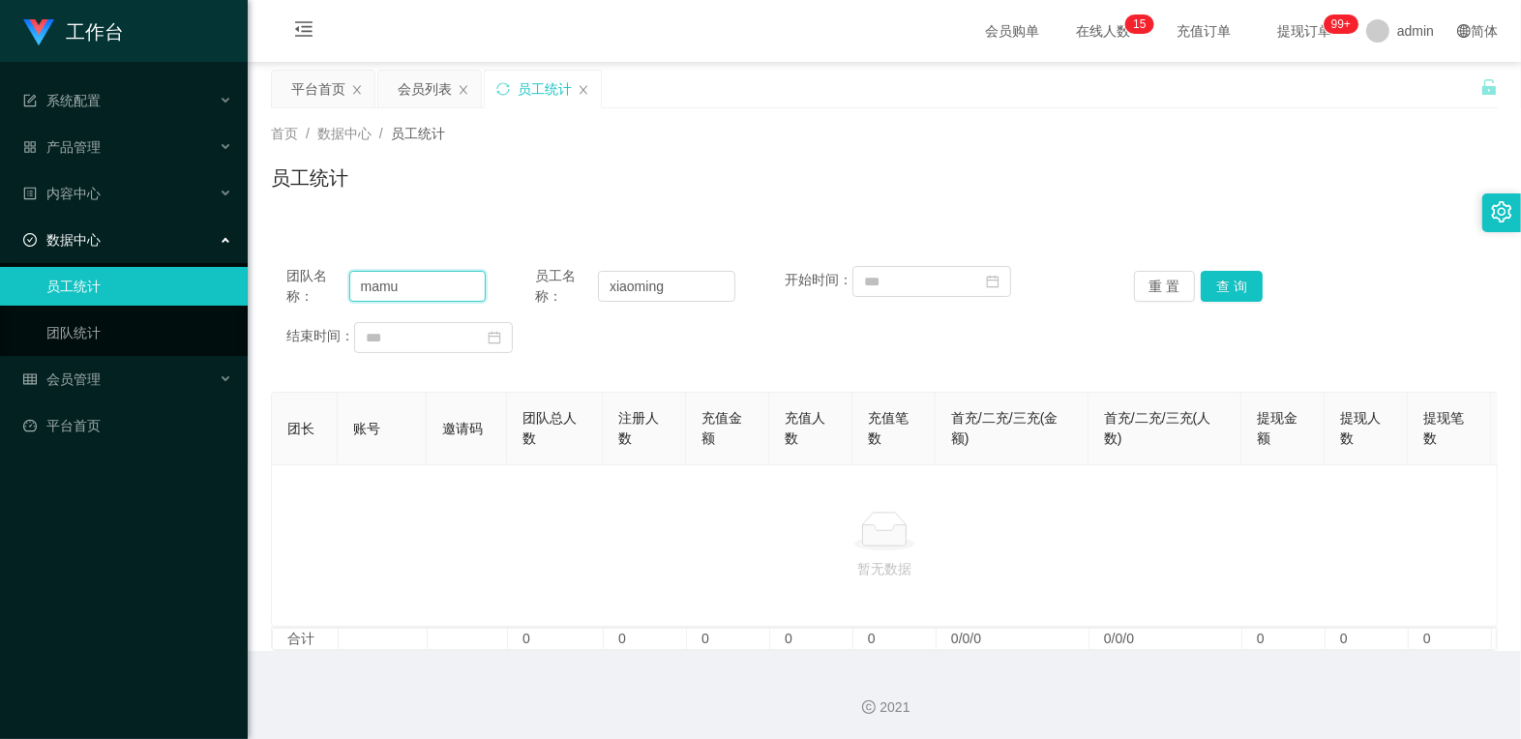
click at [355, 290] on input "mamu" at bounding box center [417, 286] width 136 height 31
click at [971, 282] on button "查 询" at bounding box center [1232, 286] width 62 height 31
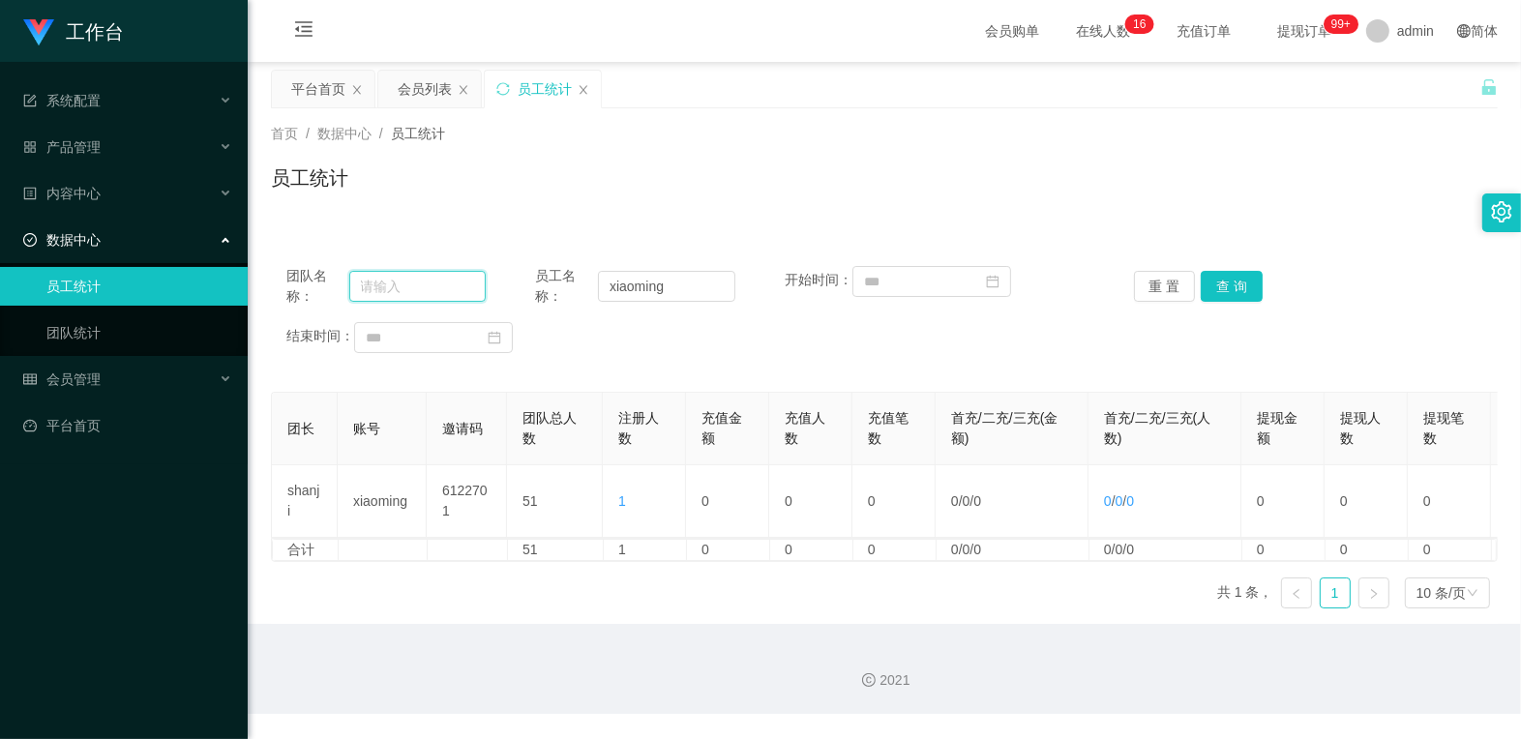
click at [435, 281] on input "text" at bounding box center [417, 286] width 136 height 31
paste input "mamu"
type input "mamu"
drag, startPoint x: 665, startPoint y: 283, endPoint x: 507, endPoint y: 294, distance: 158.1
click at [507, 294] on div "团队名称： mamu 员工名称： xiaoming 开始时间： 重 置 查 询" at bounding box center [884, 286] width 1196 height 41
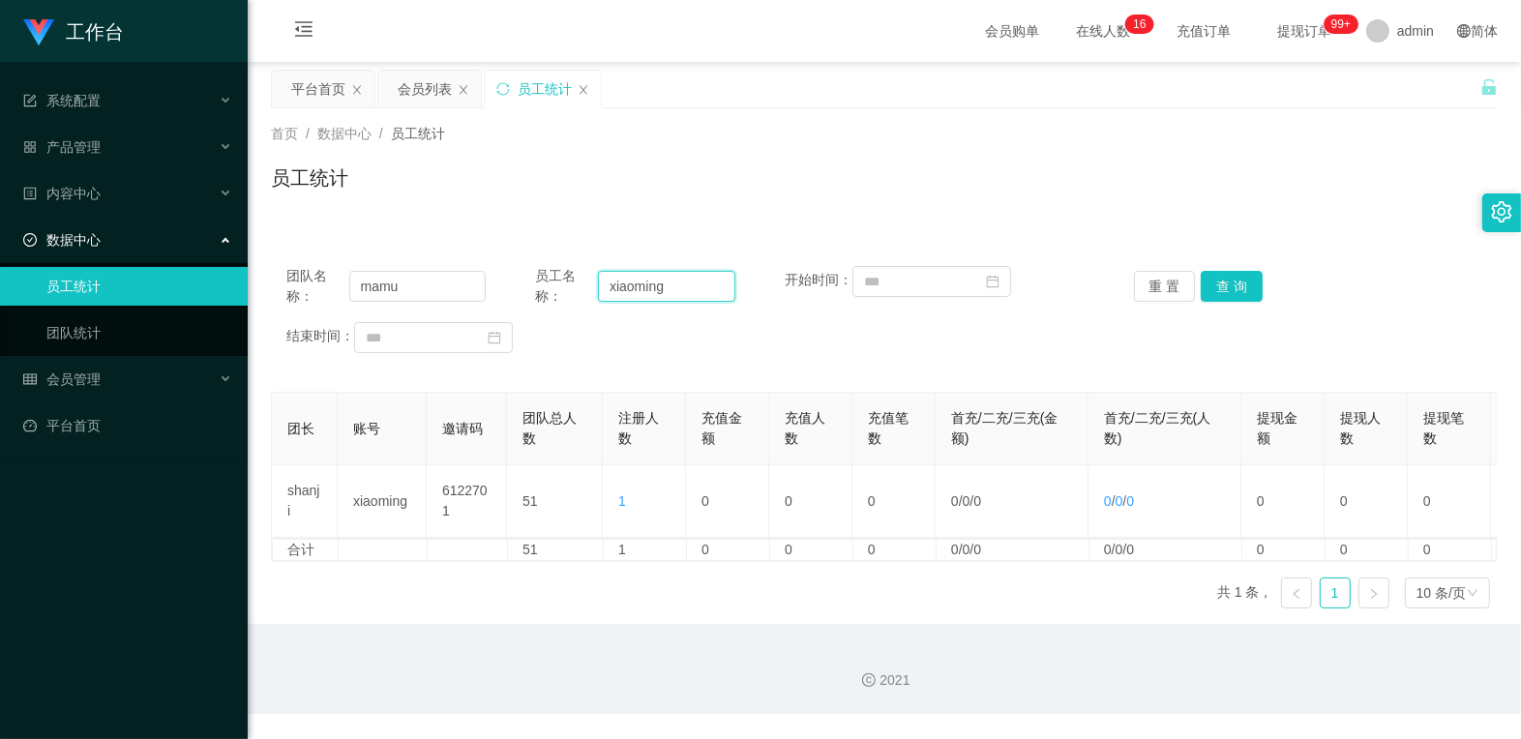
paste input "mamu"
type input "mamu"
drag, startPoint x: 363, startPoint y: 293, endPoint x: 300, endPoint y: 293, distance: 62.9
click at [300, 293] on div "团队名称： [PERSON_NAME]" at bounding box center [385, 286] width 199 height 41
drag, startPoint x: 1208, startPoint y: 275, endPoint x: 1227, endPoint y: 281, distance: 20.2
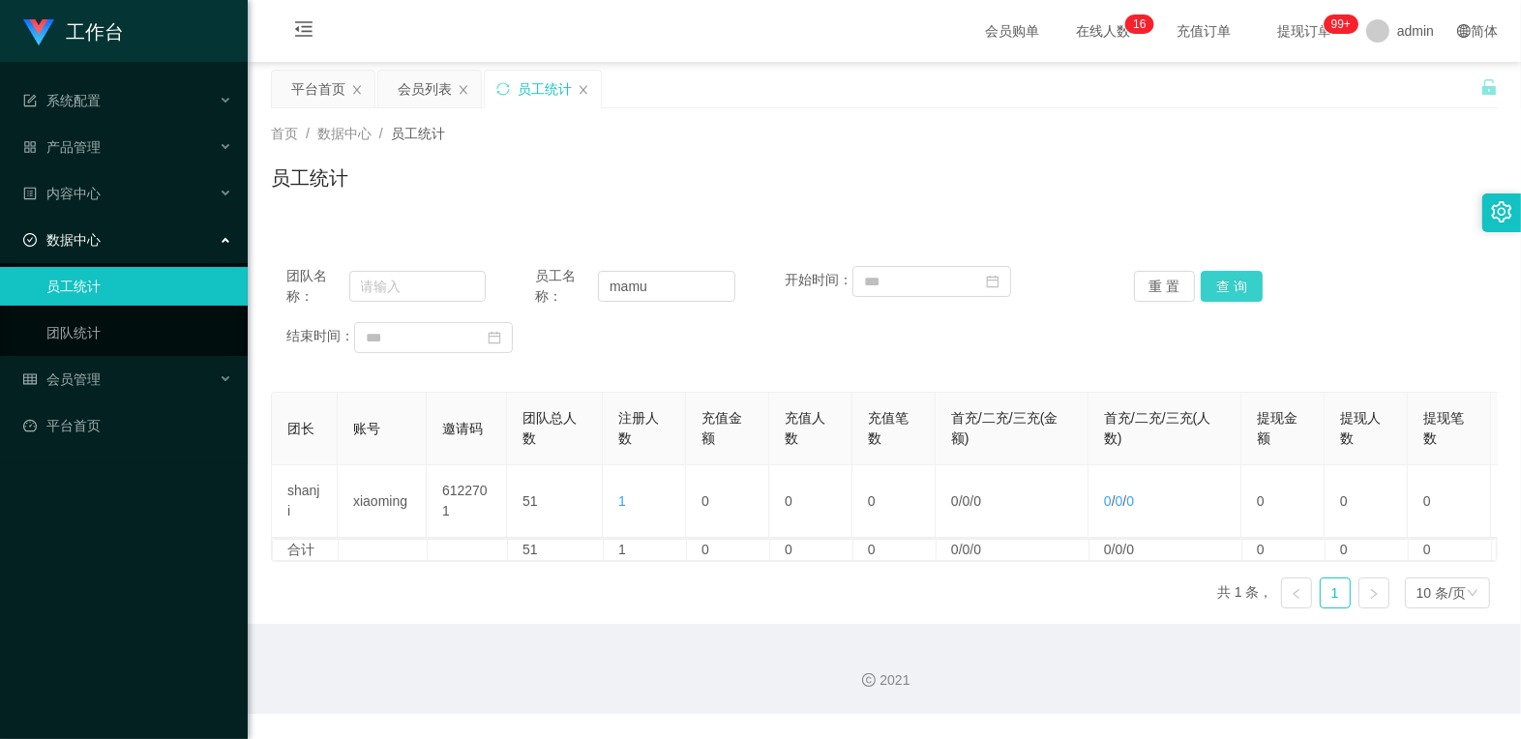
click at [971, 275] on button "查 询" at bounding box center [1232, 286] width 62 height 31
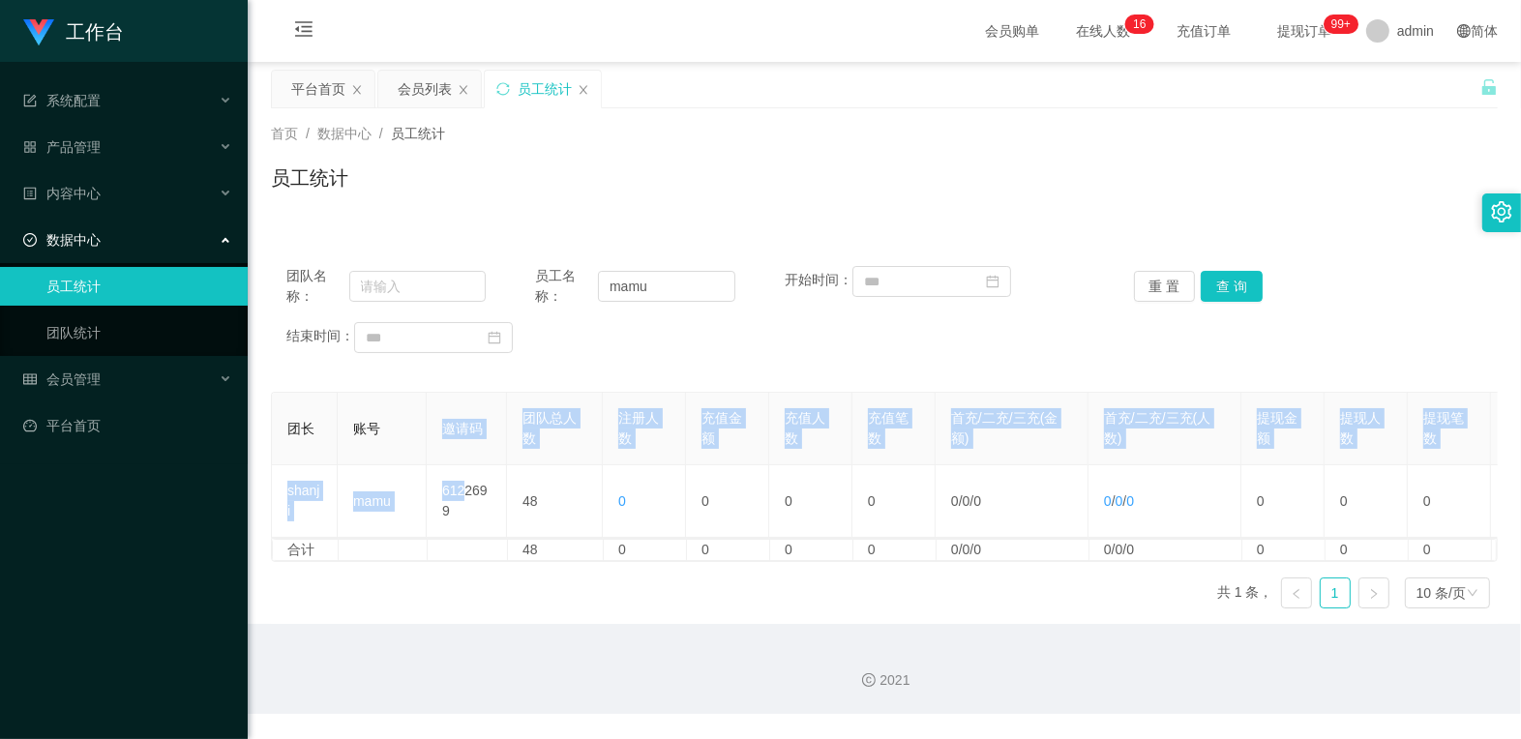
drag, startPoint x: 461, startPoint y: 500, endPoint x: 424, endPoint y: 462, distance: 53.4
click at [424, 462] on table "团长 账号 邀请码 团队总人数 注册人数 充值金额 充值人数 充值笔数 首充/二充/三充(金额) 首充/二充/三充(人数) 提现金额 提现人数 提现笔数 投注…" at bounding box center [1047, 465] width 1553 height 146
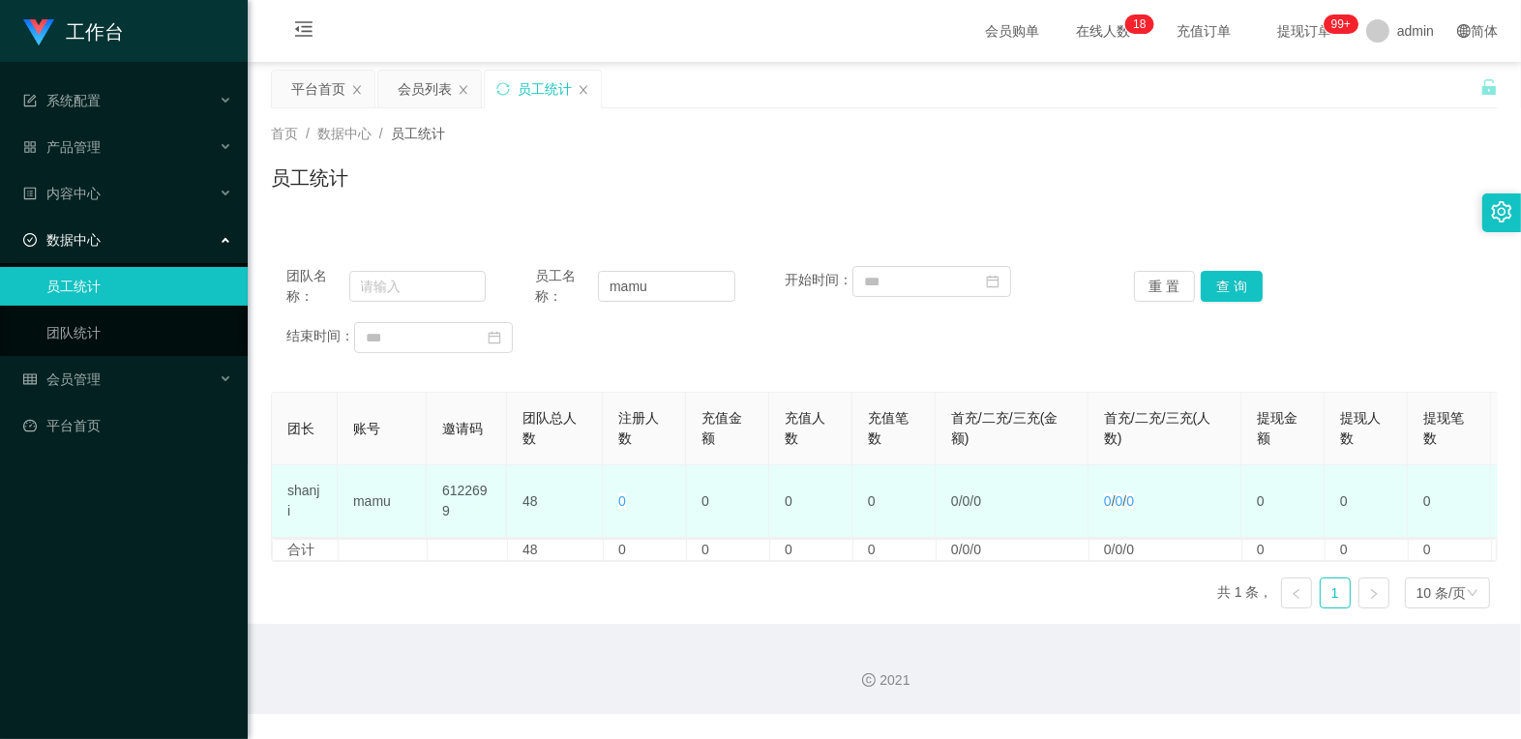
click at [462, 522] on td "6122699" at bounding box center [467, 501] width 80 height 73
drag, startPoint x: 464, startPoint y: 516, endPoint x: 422, endPoint y: 481, distance: 55.0
click at [422, 481] on tr "[PERSON_NAME] 6122699 48 0 0 0 0 0 / 0 / 0 0 / 0 / 0 0 0 0 0 0 0 0" at bounding box center [1048, 501] width 1552 height 73
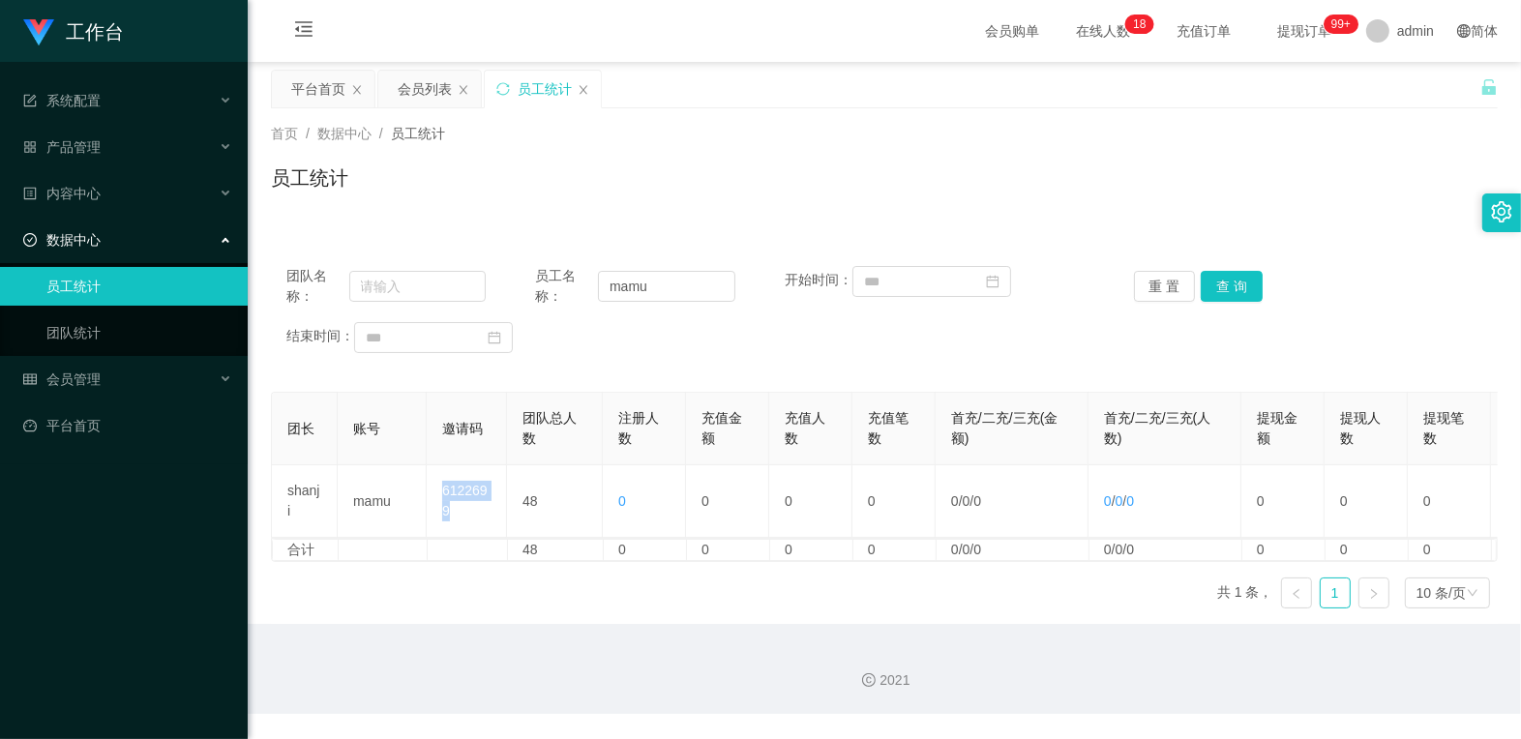
copy tr "6122699"
drag, startPoint x: 994, startPoint y: 135, endPoint x: 1196, endPoint y: 22, distance: 231.8
click at [971, 135] on div "首页 / 数据中心 / 员工统计 /" at bounding box center [884, 134] width 1227 height 20
drag, startPoint x: 672, startPoint y: 285, endPoint x: 516, endPoint y: 274, distance: 156.2
click at [489, 281] on div "团队名称： 员工名称： mamu 开始时间： 重 置 查 询" at bounding box center [884, 286] width 1196 height 41
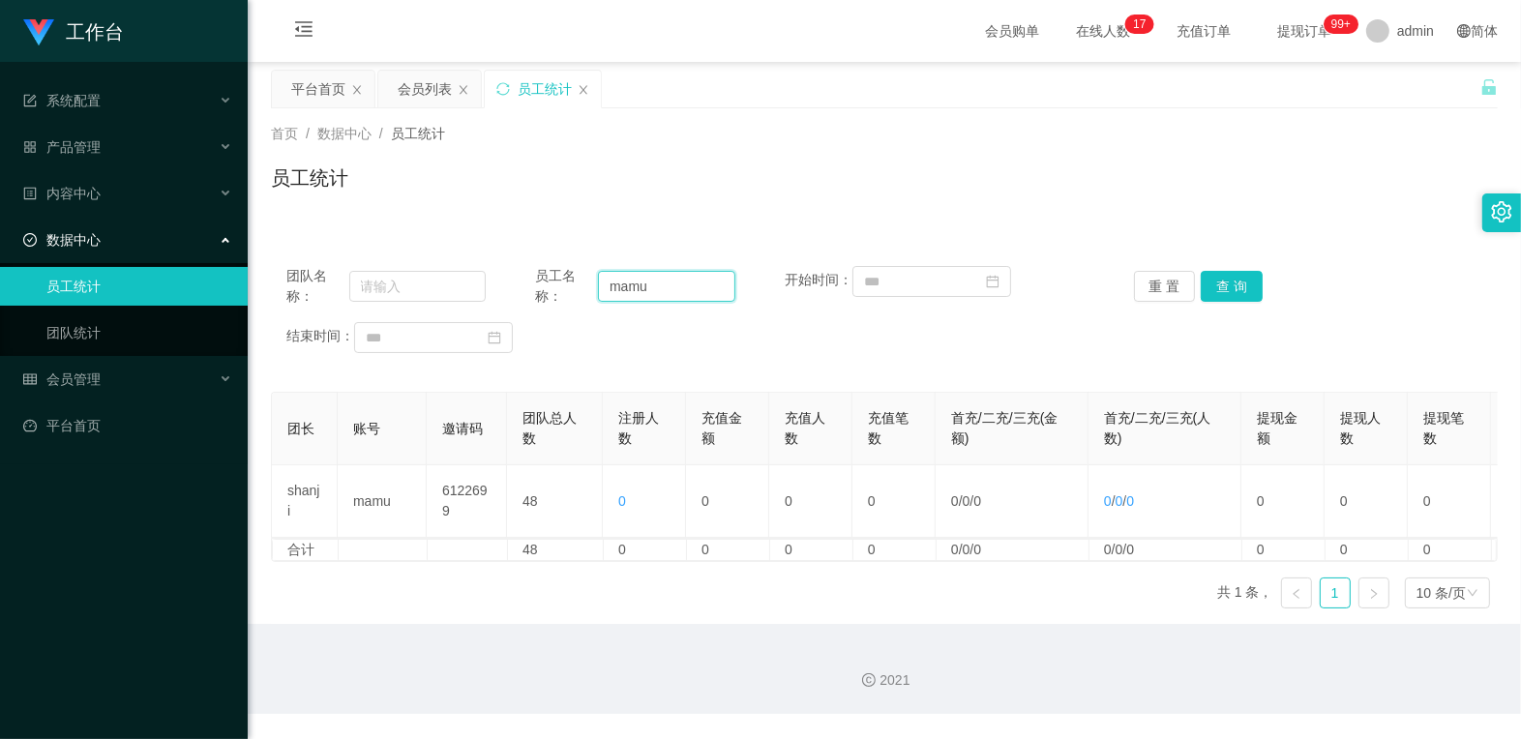
paste input "aliang"
click at [971, 291] on button "查 询" at bounding box center [1232, 286] width 62 height 31
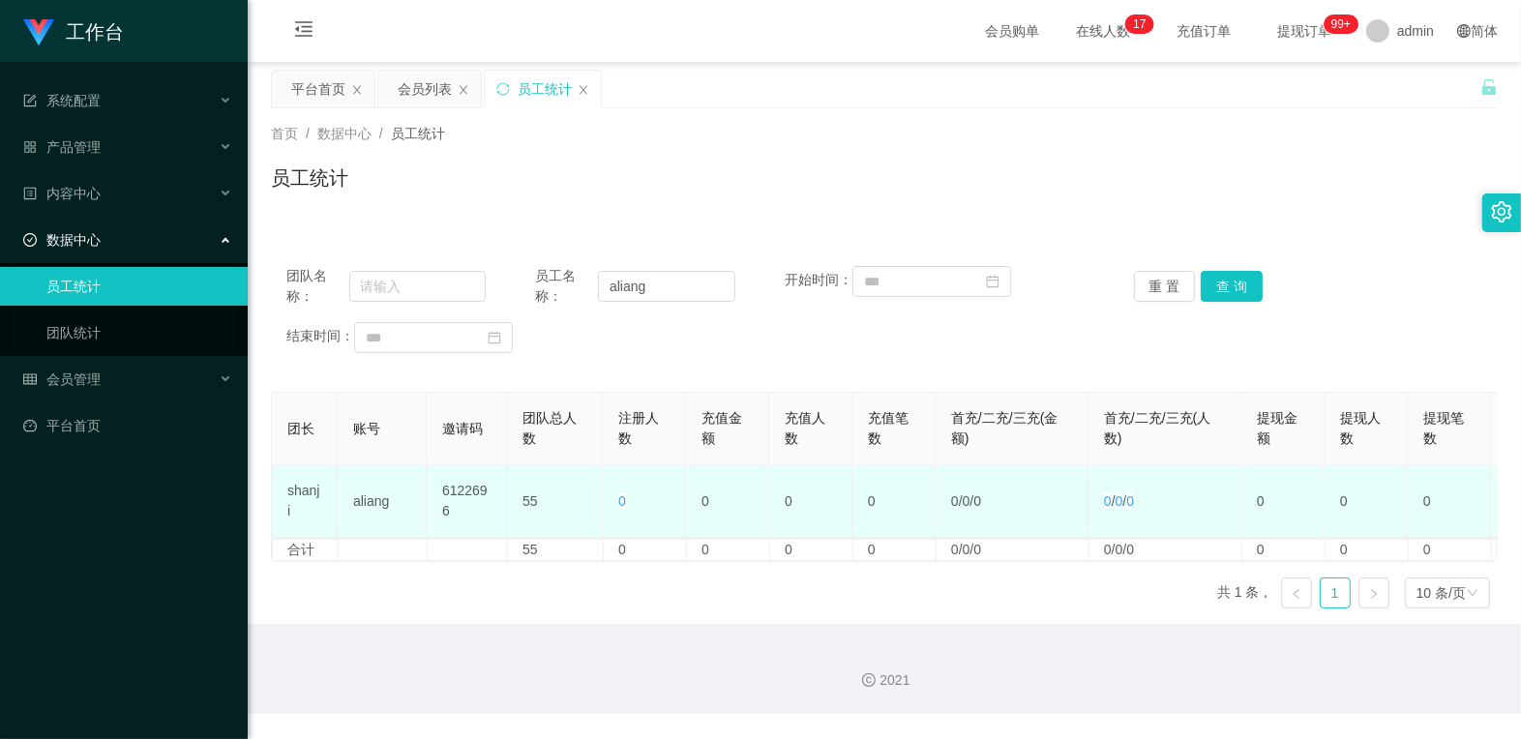
click at [447, 490] on td "6122696" at bounding box center [467, 501] width 80 height 73
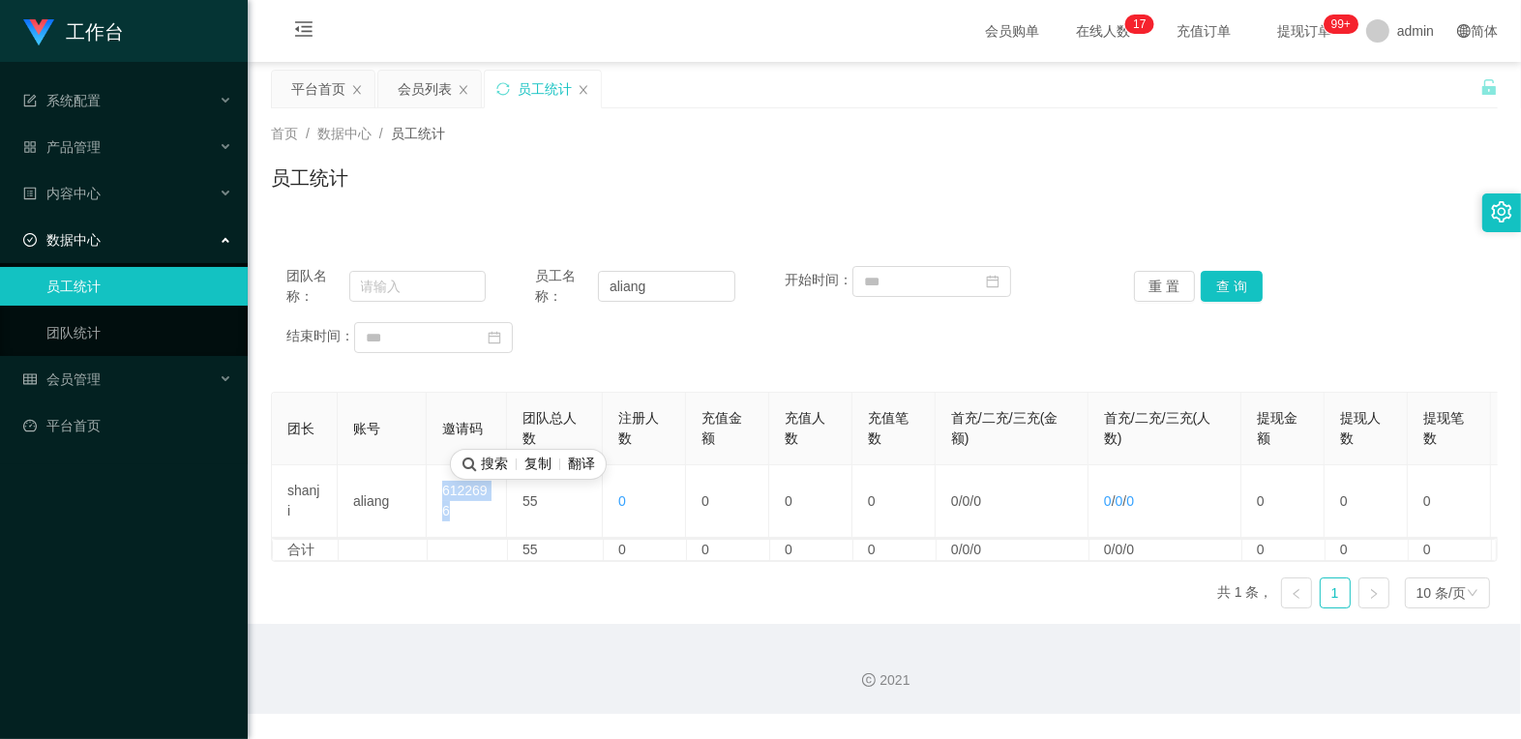
copy td "6122696"
drag, startPoint x: 672, startPoint y: 292, endPoint x: 387, endPoint y: 268, distance: 285.5
click at [387, 268] on div "团队名称： 员工名称： aliang 开始时间： 重 置 查 询" at bounding box center [884, 286] width 1196 height 41
paste input "sanjin"
drag, startPoint x: 1209, startPoint y: 281, endPoint x: 1143, endPoint y: 342, distance: 90.4
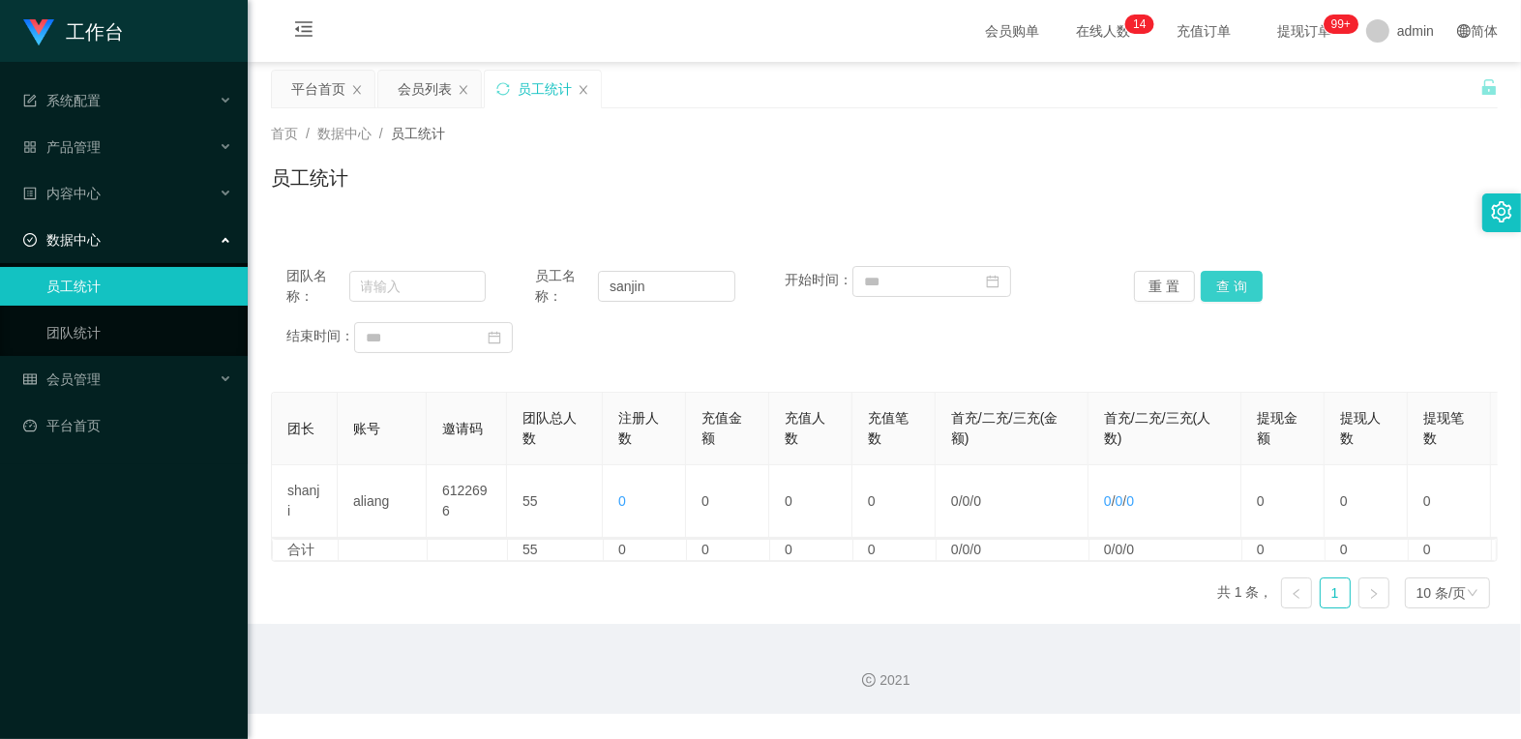
click at [971, 281] on button "查 询" at bounding box center [1232, 286] width 62 height 31
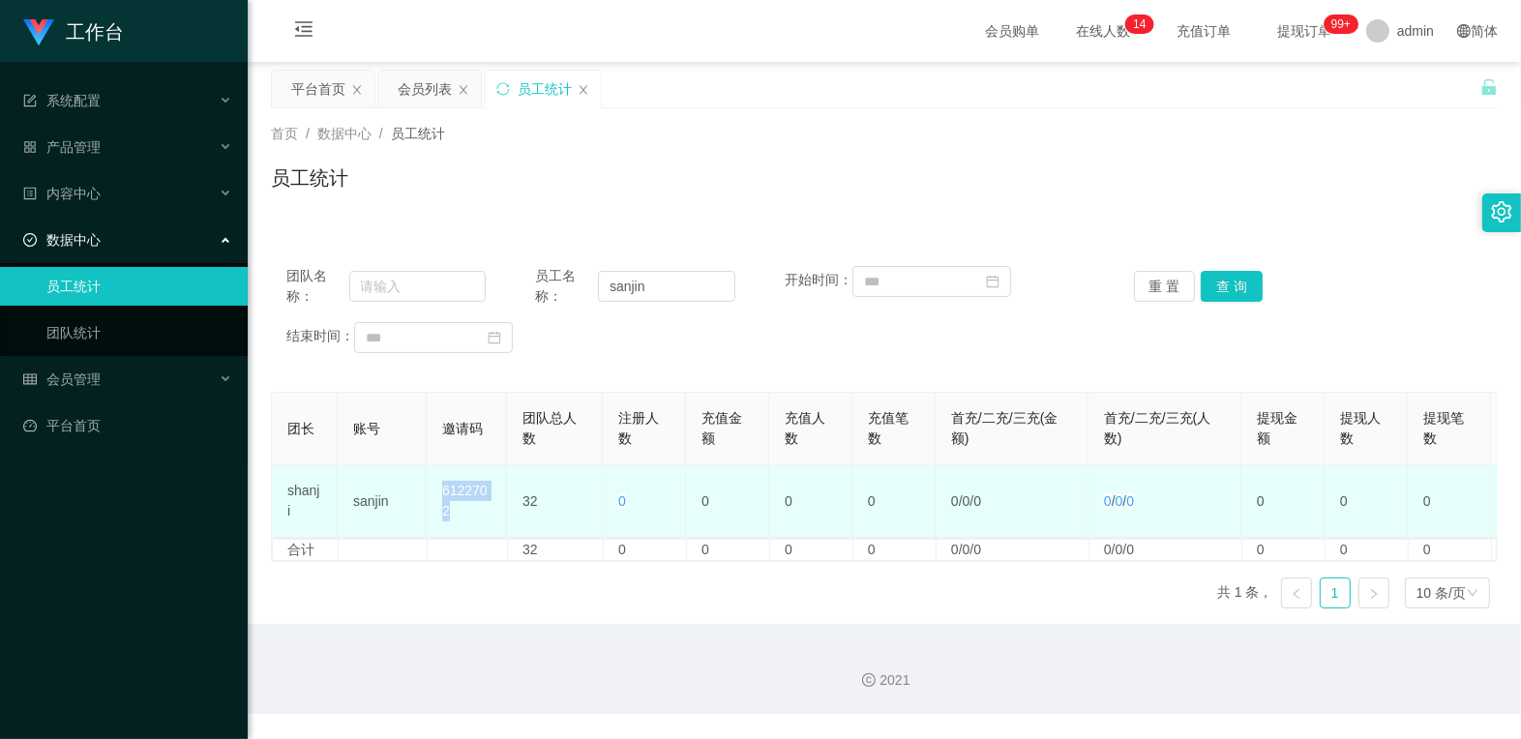
drag, startPoint x: 460, startPoint y: 515, endPoint x: 435, endPoint y: 478, distance: 44.0
click at [435, 478] on td "6122702" at bounding box center [467, 501] width 80 height 73
copy td "6122702"
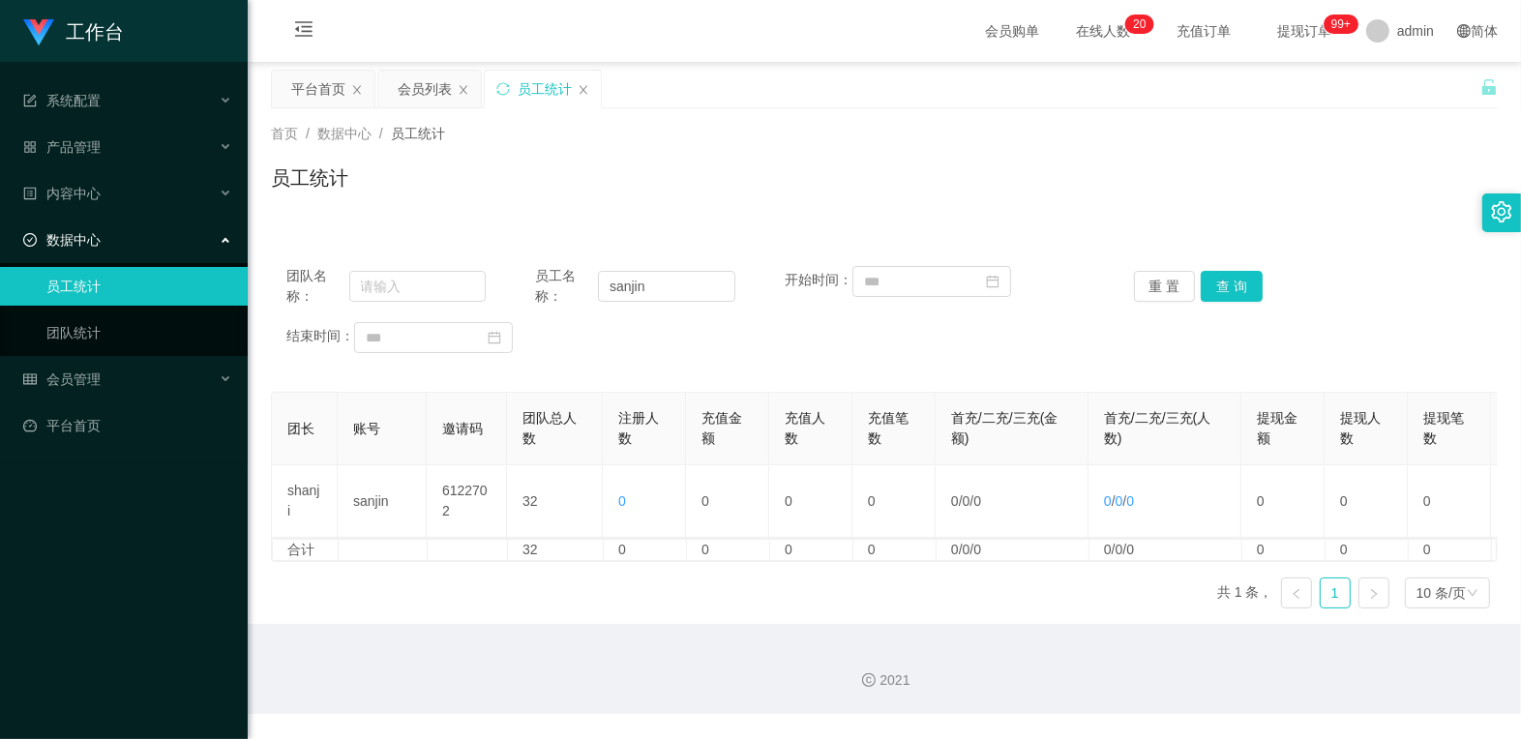
drag, startPoint x: 1021, startPoint y: 164, endPoint x: 1055, endPoint y: 155, distance: 35.2
click at [971, 164] on div "员工统计" at bounding box center [884, 186] width 1227 height 45
drag, startPoint x: 954, startPoint y: 187, endPoint x: 828, endPoint y: 219, distance: 129.8
click at [954, 187] on div "员工统计" at bounding box center [884, 186] width 1227 height 45
drag, startPoint x: 661, startPoint y: 287, endPoint x: 535, endPoint y: 290, distance: 125.8
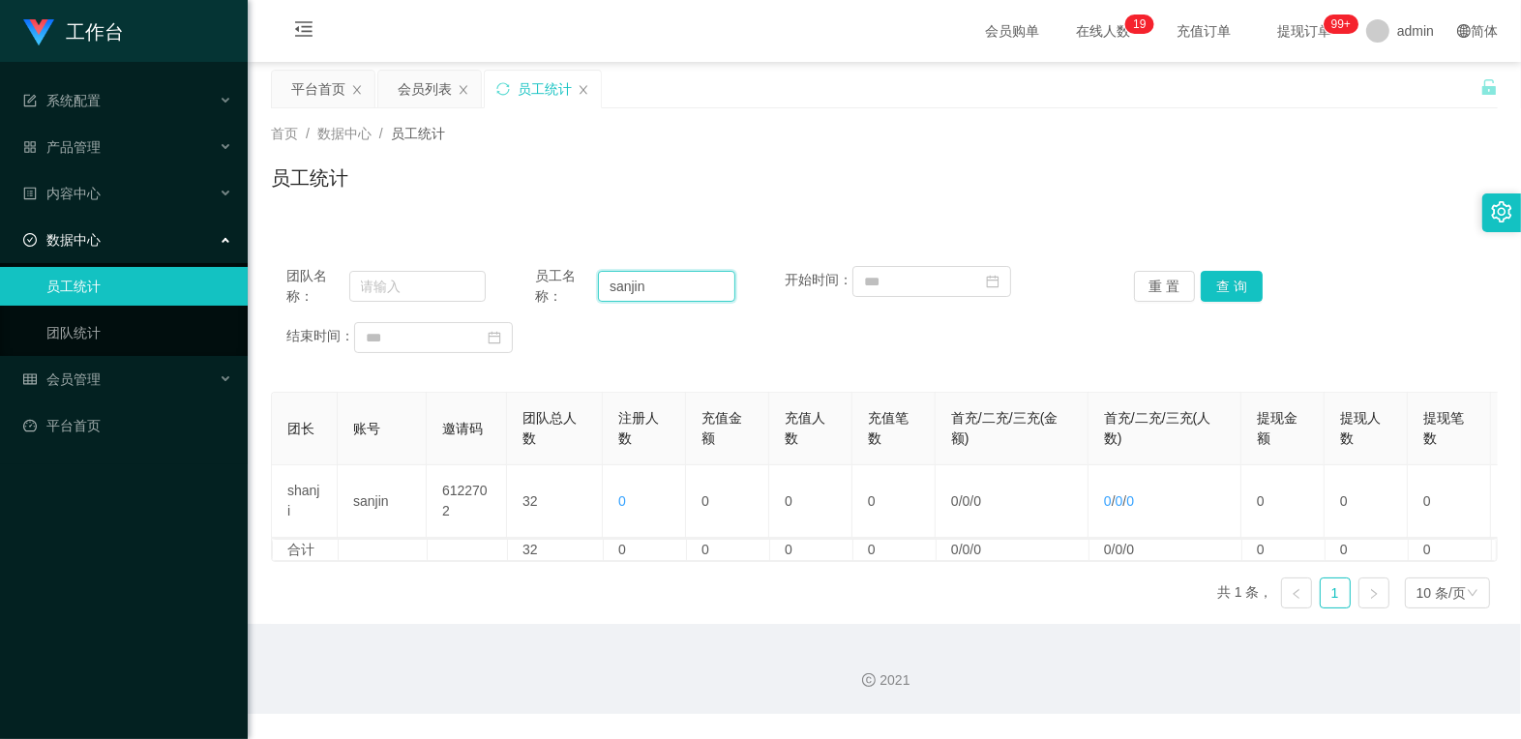
click at [536, 291] on div "员工名称： [PERSON_NAME]" at bounding box center [635, 286] width 199 height 41
paste input "mamu"
type input "mamu"
click at [971, 276] on button "查 询" at bounding box center [1232, 286] width 62 height 31
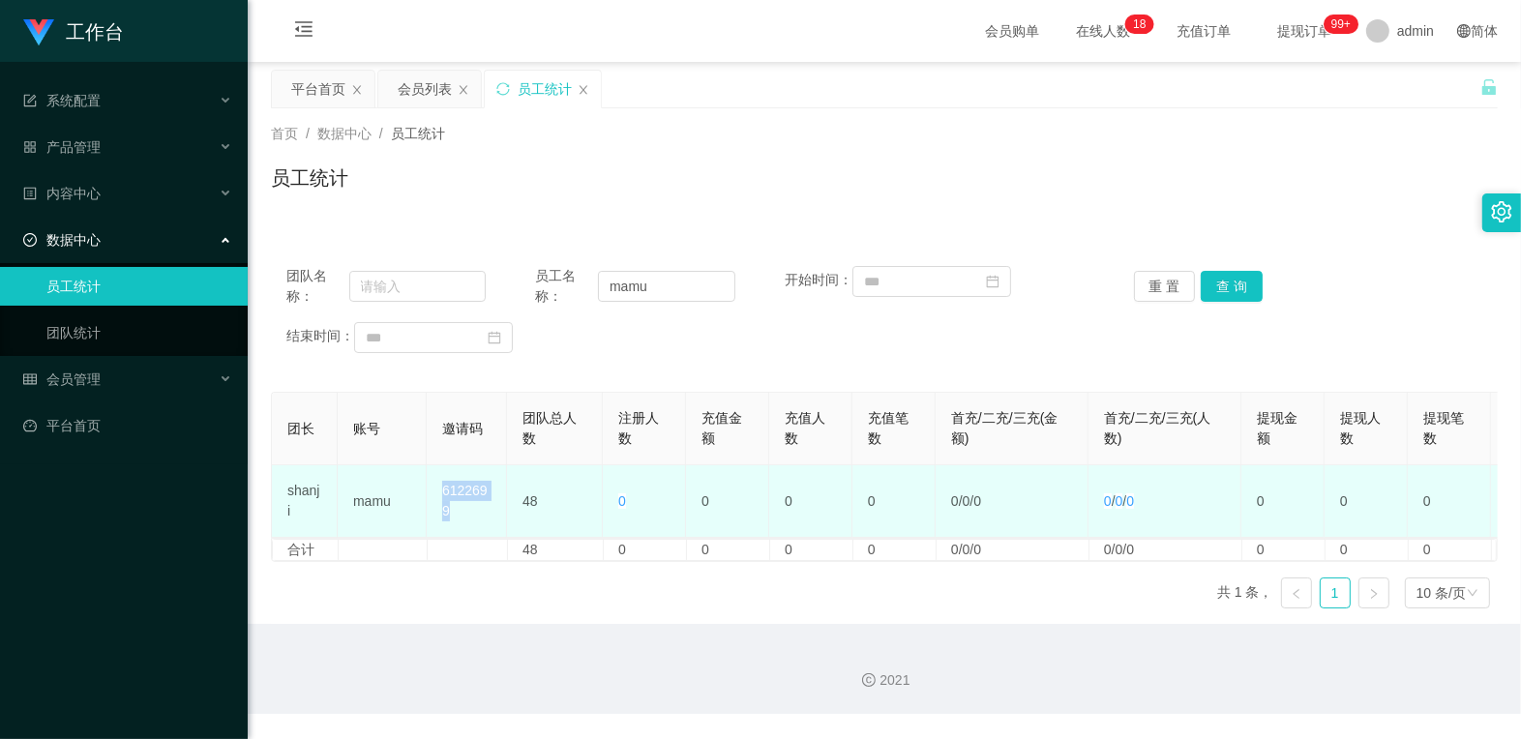
drag, startPoint x: 474, startPoint y: 515, endPoint x: 443, endPoint y: 484, distance: 43.8
click at [443, 484] on td "6122699" at bounding box center [467, 501] width 80 height 73
copy td "6122699"
